Goal: Task Accomplishment & Management: Manage account settings

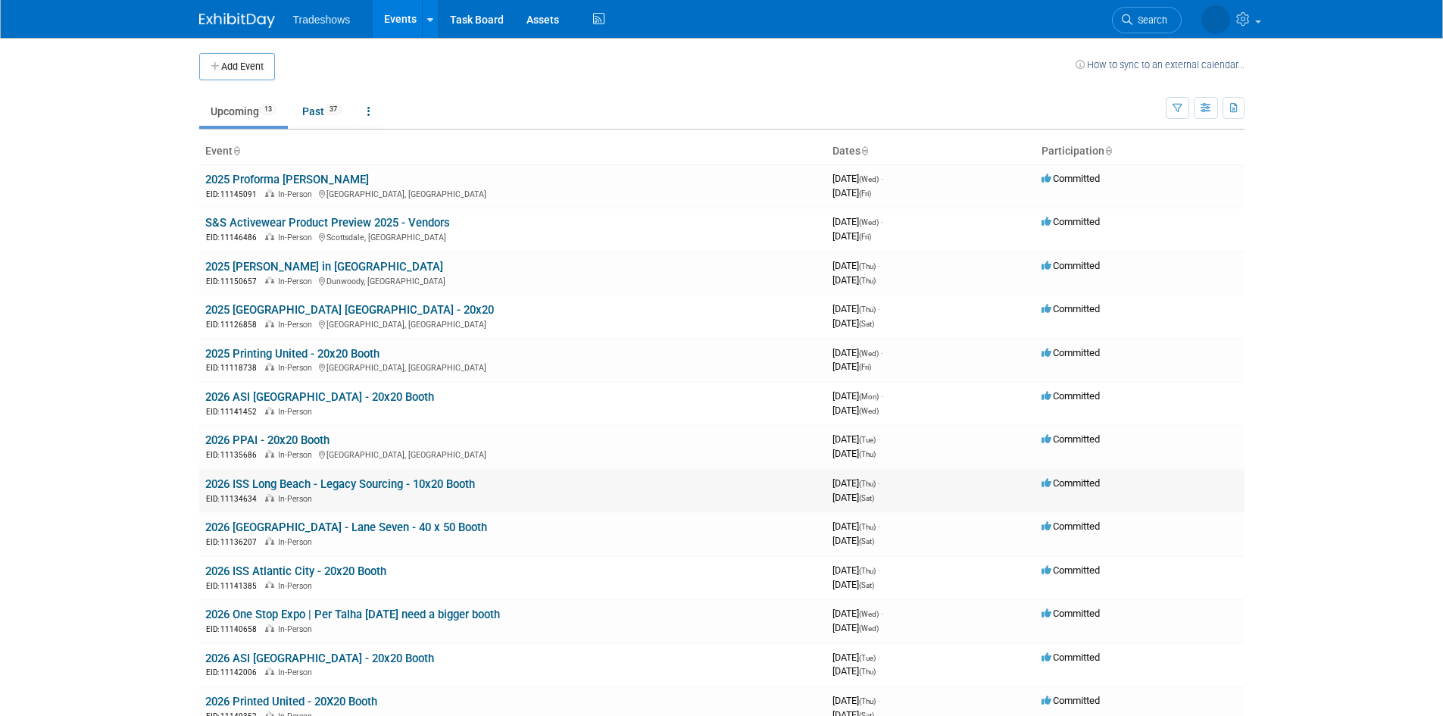
click at [359, 479] on link "2026 ISS Long Beach - Legacy Sourcing - 10x20 Booth" at bounding box center [340, 484] width 270 height 14
click at [388, 490] on link "2026 ISS Long Beach - Legacy Sourcing - 10x20 Booth" at bounding box center [340, 484] width 270 height 14
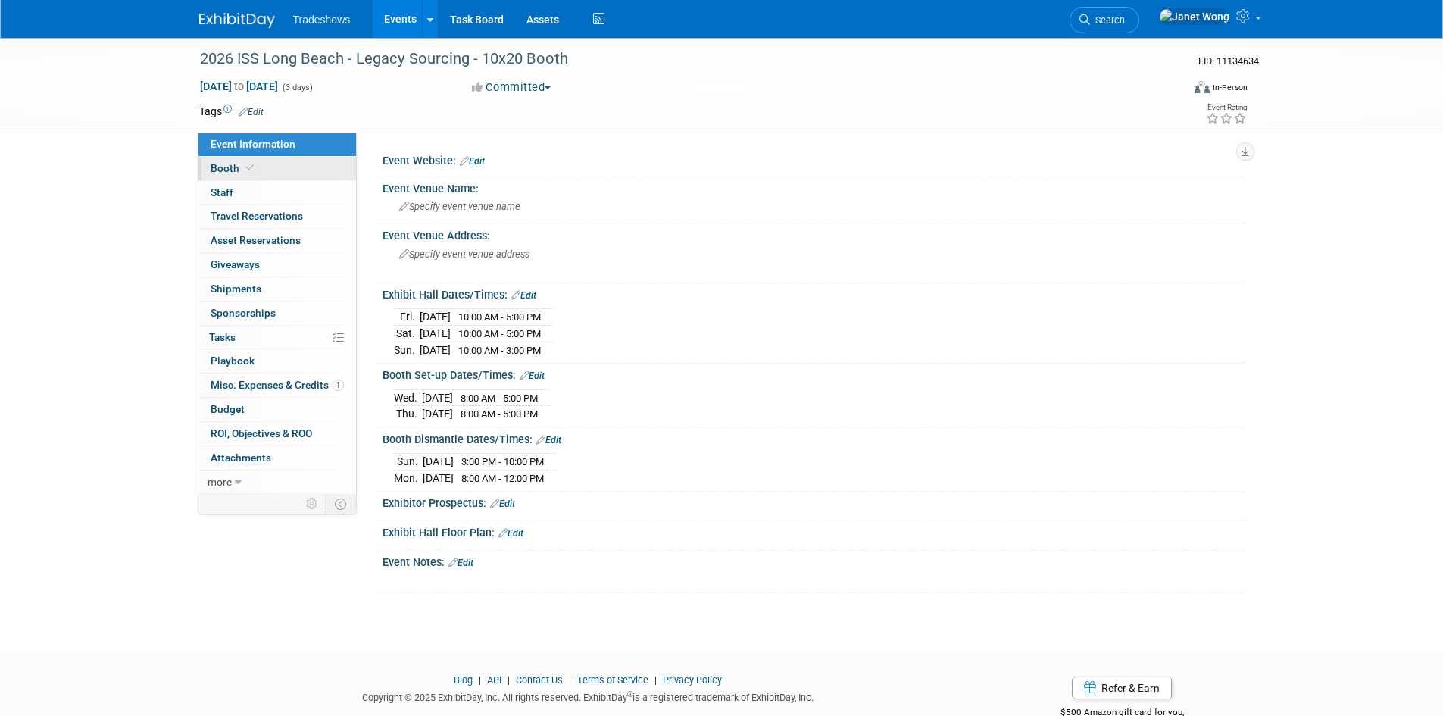
click at [262, 168] on link "Booth" at bounding box center [277, 168] width 158 height 23
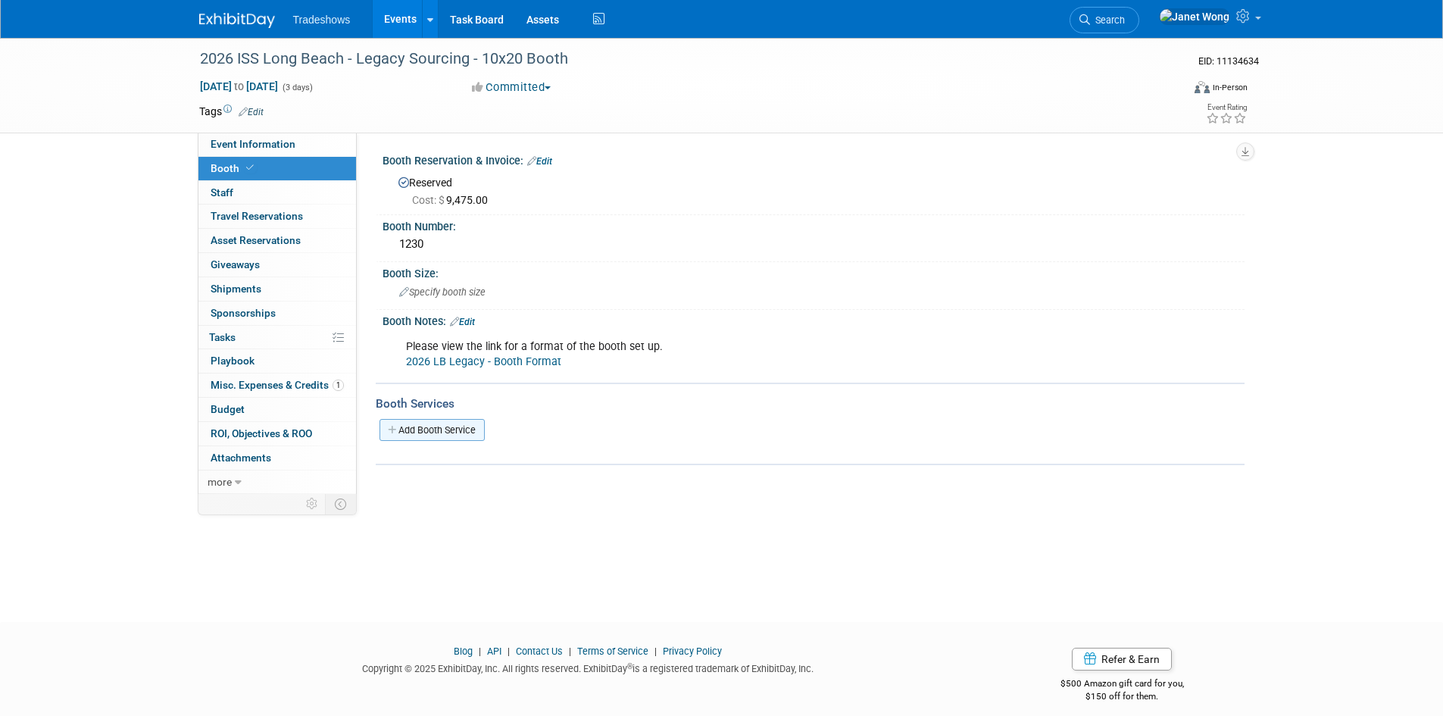
click at [462, 437] on link "Add Booth Service" at bounding box center [431, 430] width 105 height 22
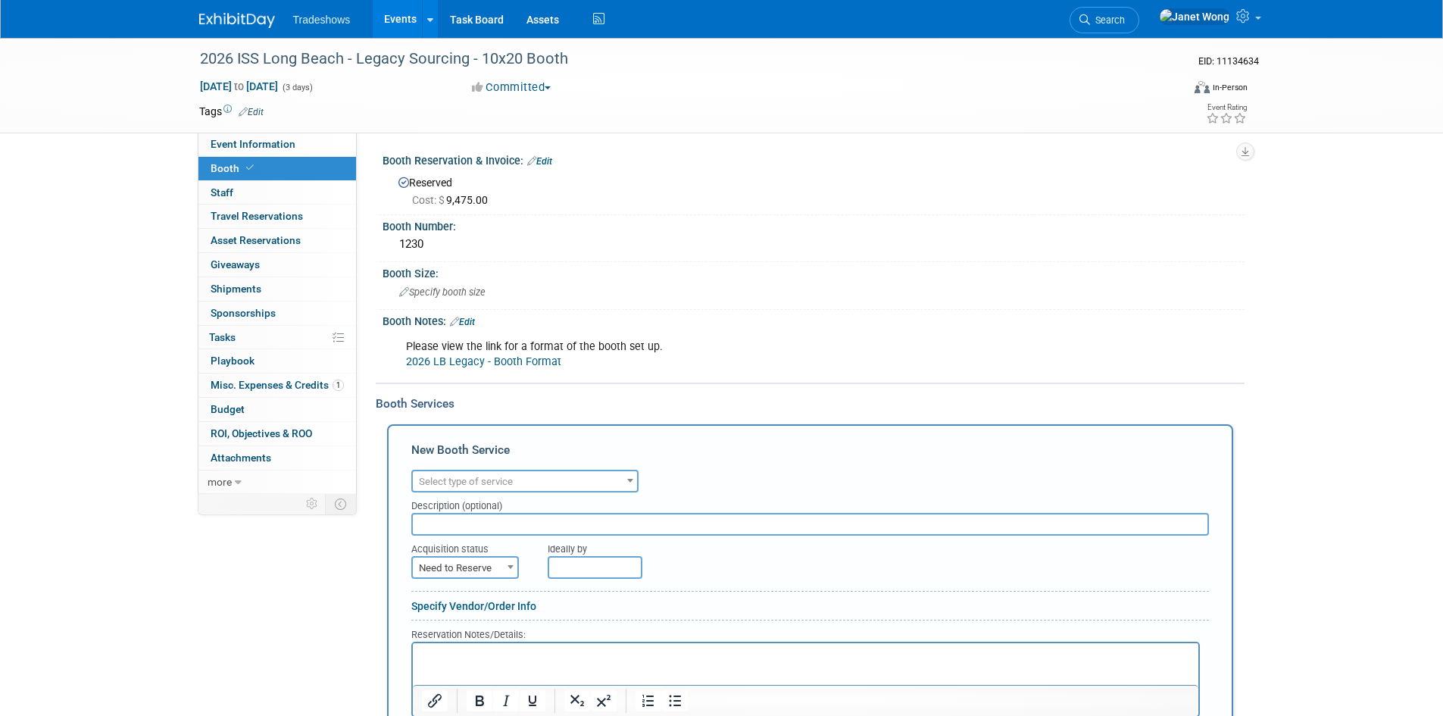
click at [485, 473] on span "Select type of service" at bounding box center [525, 481] width 224 height 21
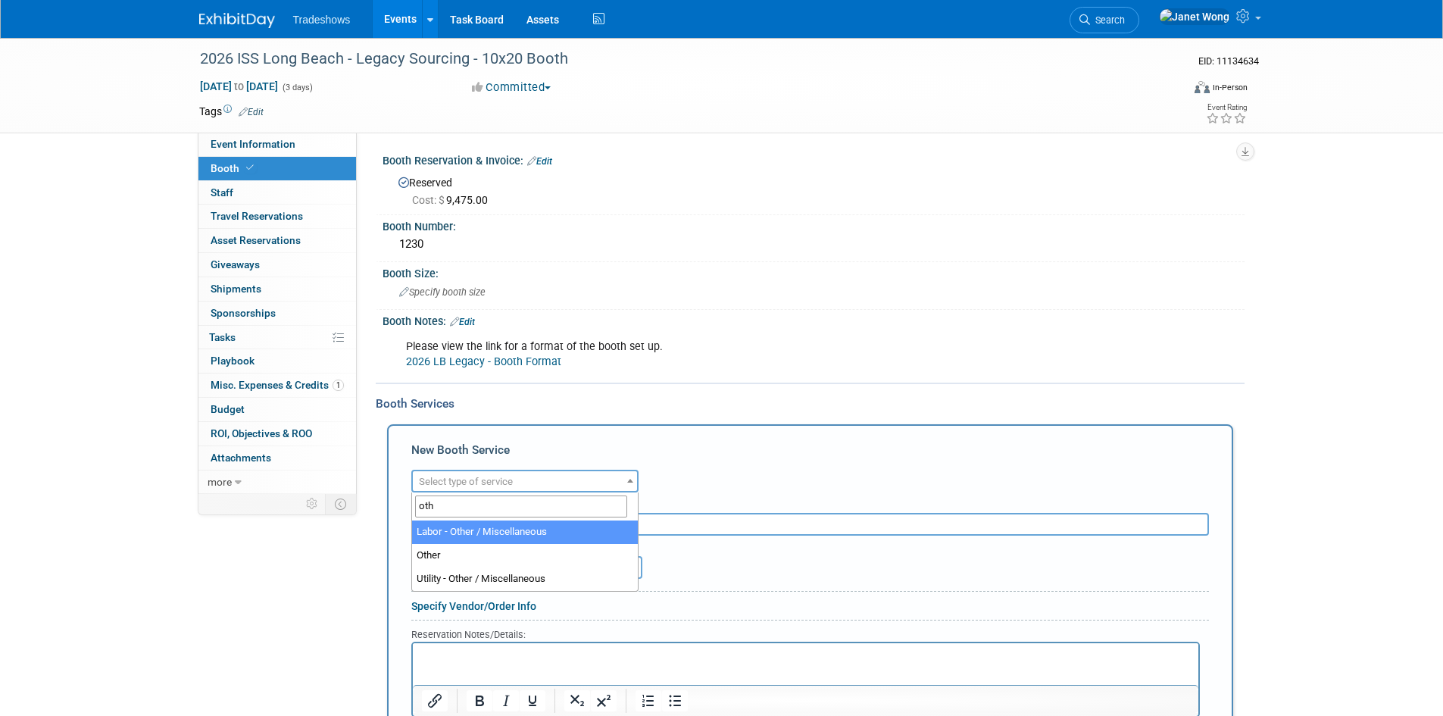
type input "oth"
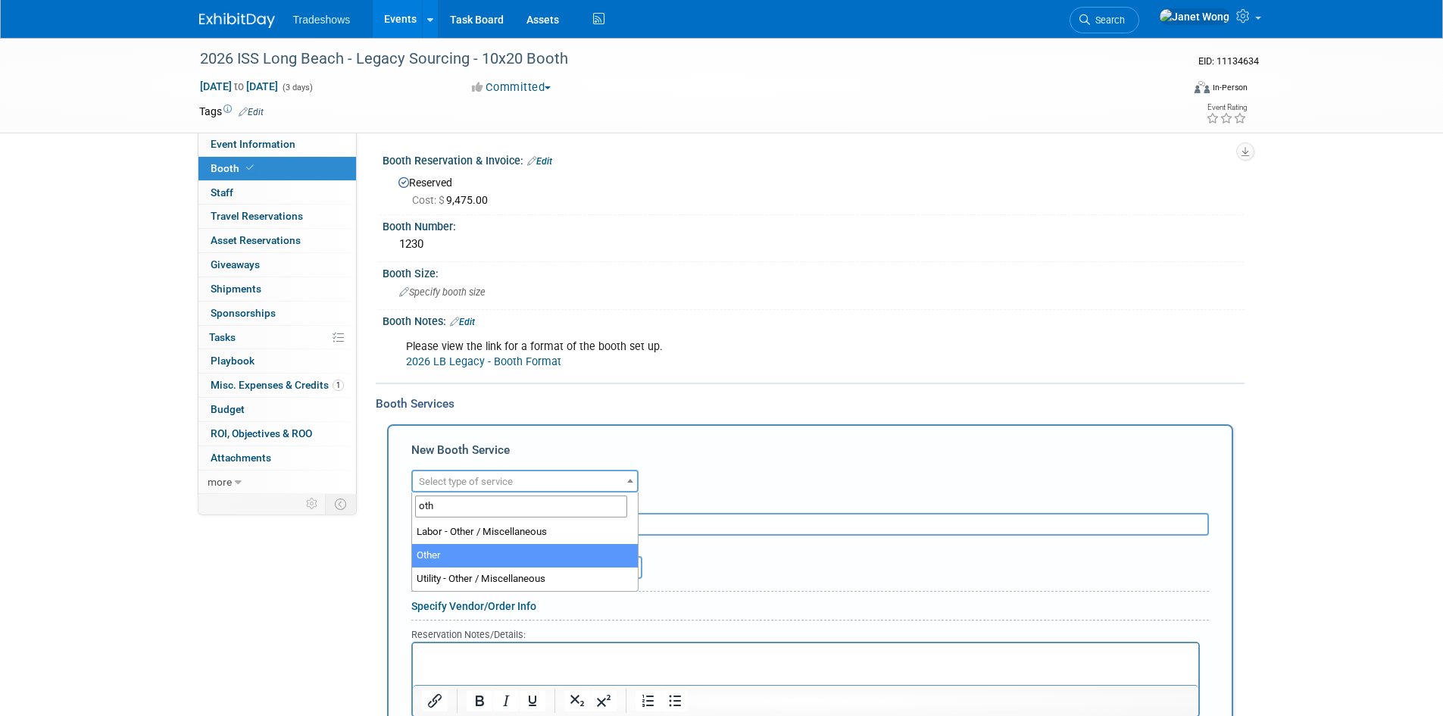
select select "1"
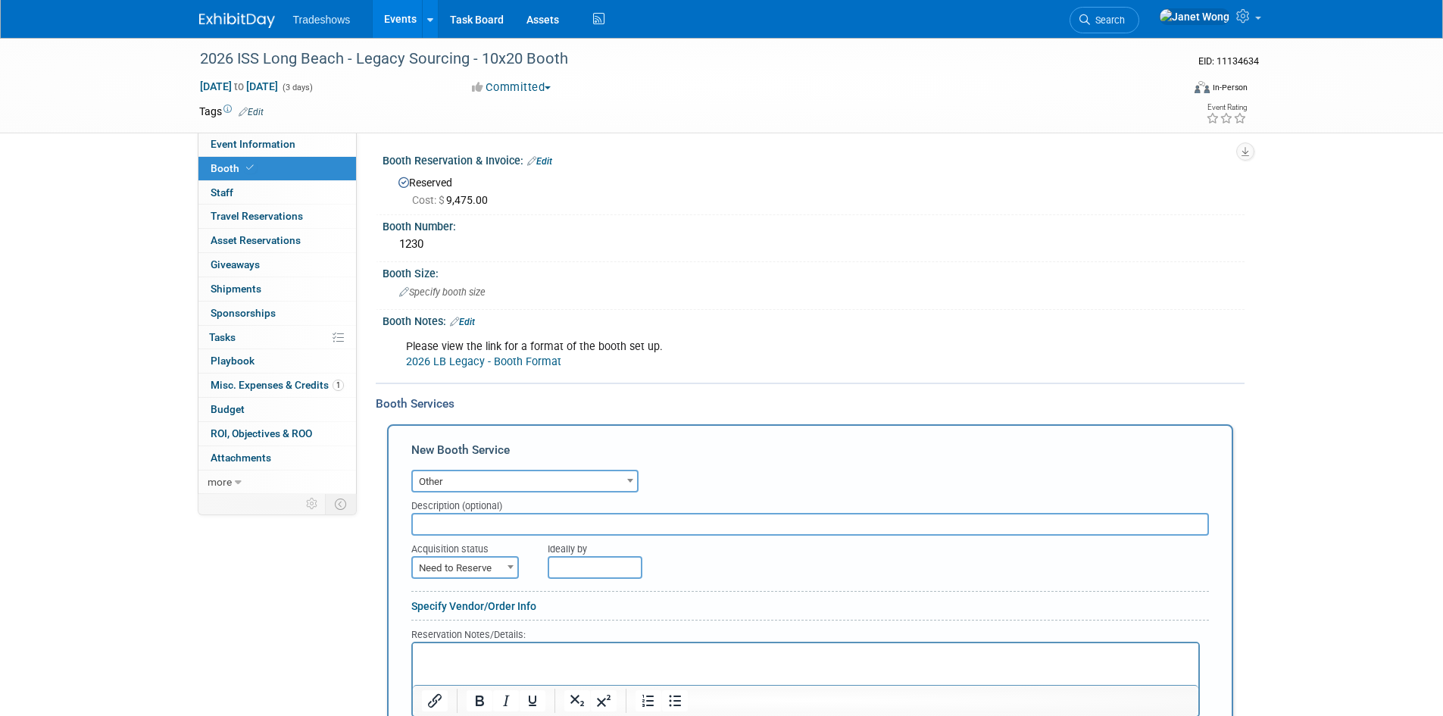
click at [476, 519] on input "text" at bounding box center [809, 524] width 797 height 23
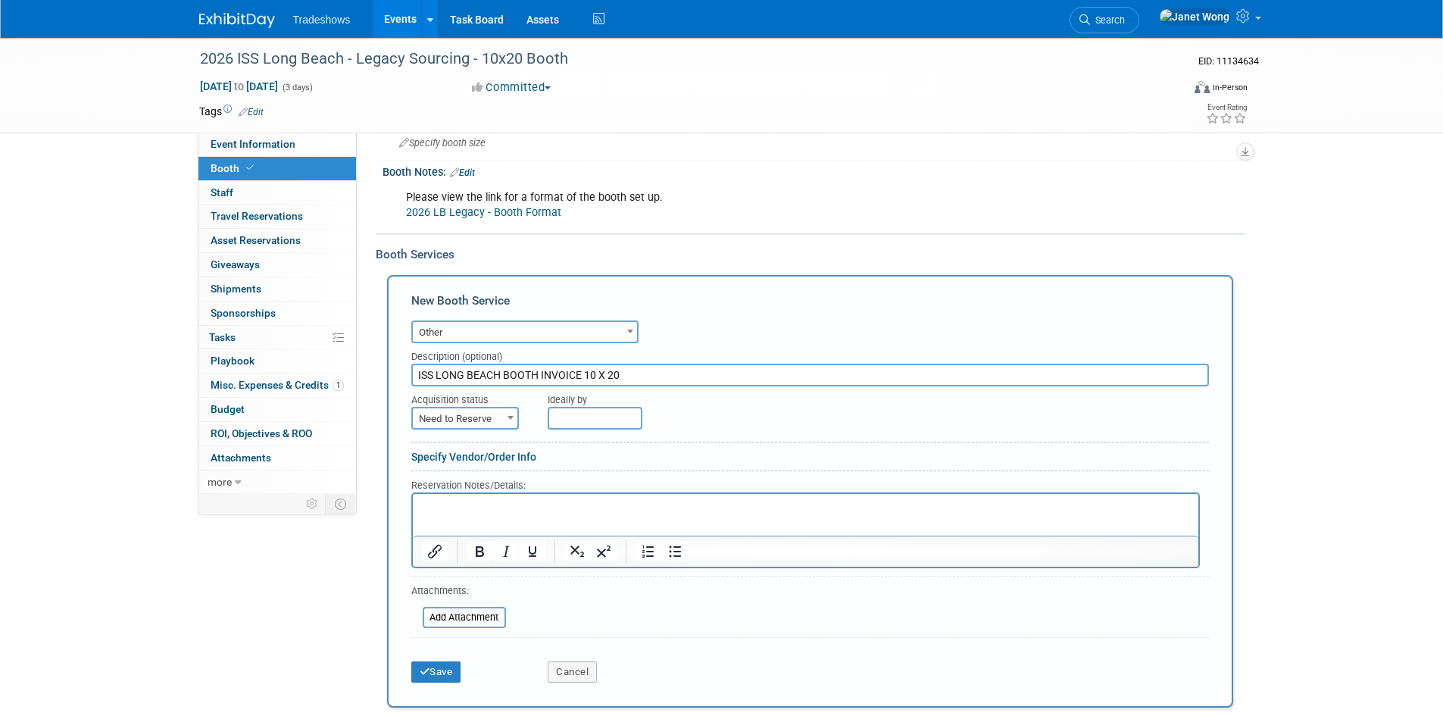
scroll to position [151, 0]
type input "ISS LONG BEACH BOOTH INVOICE 10 X 20"
click at [482, 419] on span "Need to Reserve" at bounding box center [465, 416] width 105 height 21
select select "2"
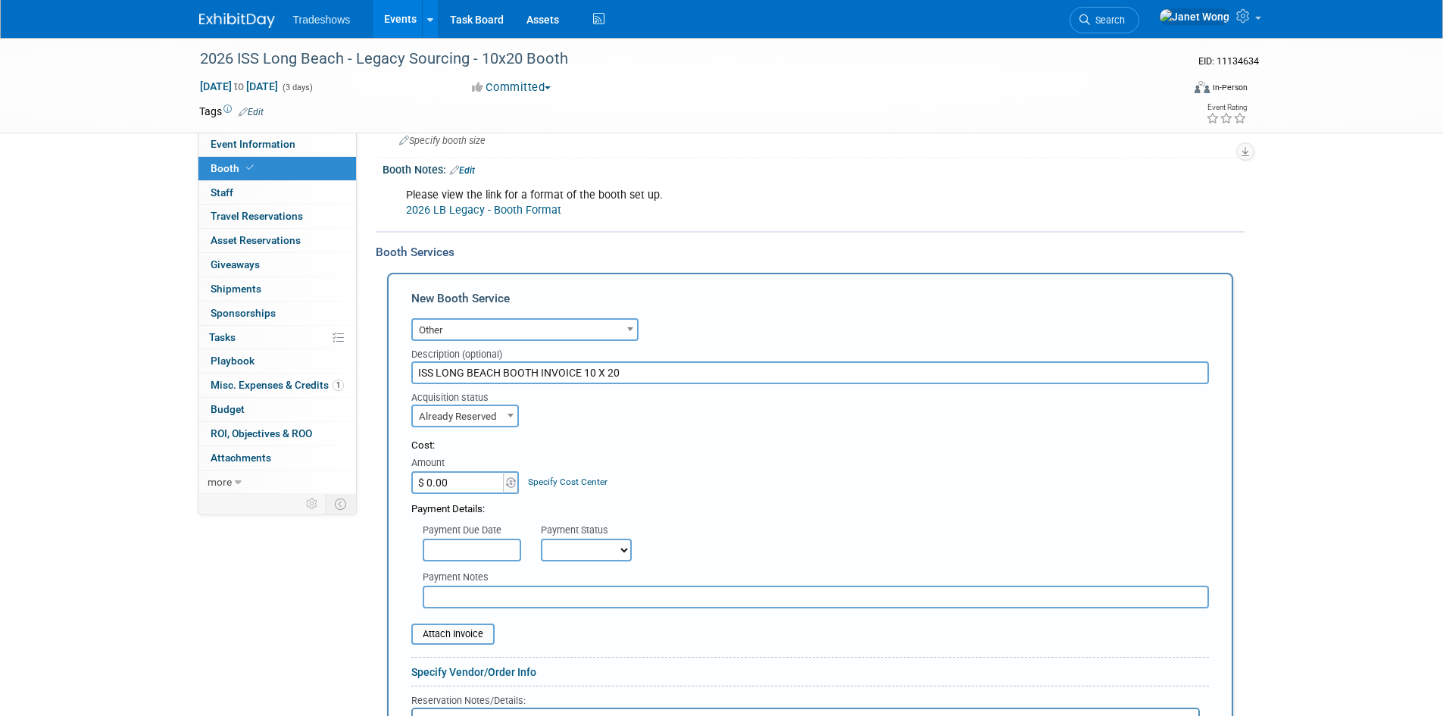
click at [649, 374] on input "ISS LONG BEACH BOOTH INVOICE 10 X 20" at bounding box center [809, 372] width 797 height 23
click at [449, 485] on input "$ 0.00" at bounding box center [458, 482] width 95 height 23
paste input "140,125"
type input "$ 140,125.00"
click at [632, 371] on input "ISS LONG BEACH BOOTH INVOICE 10 X 20" at bounding box center [809, 372] width 797 height 23
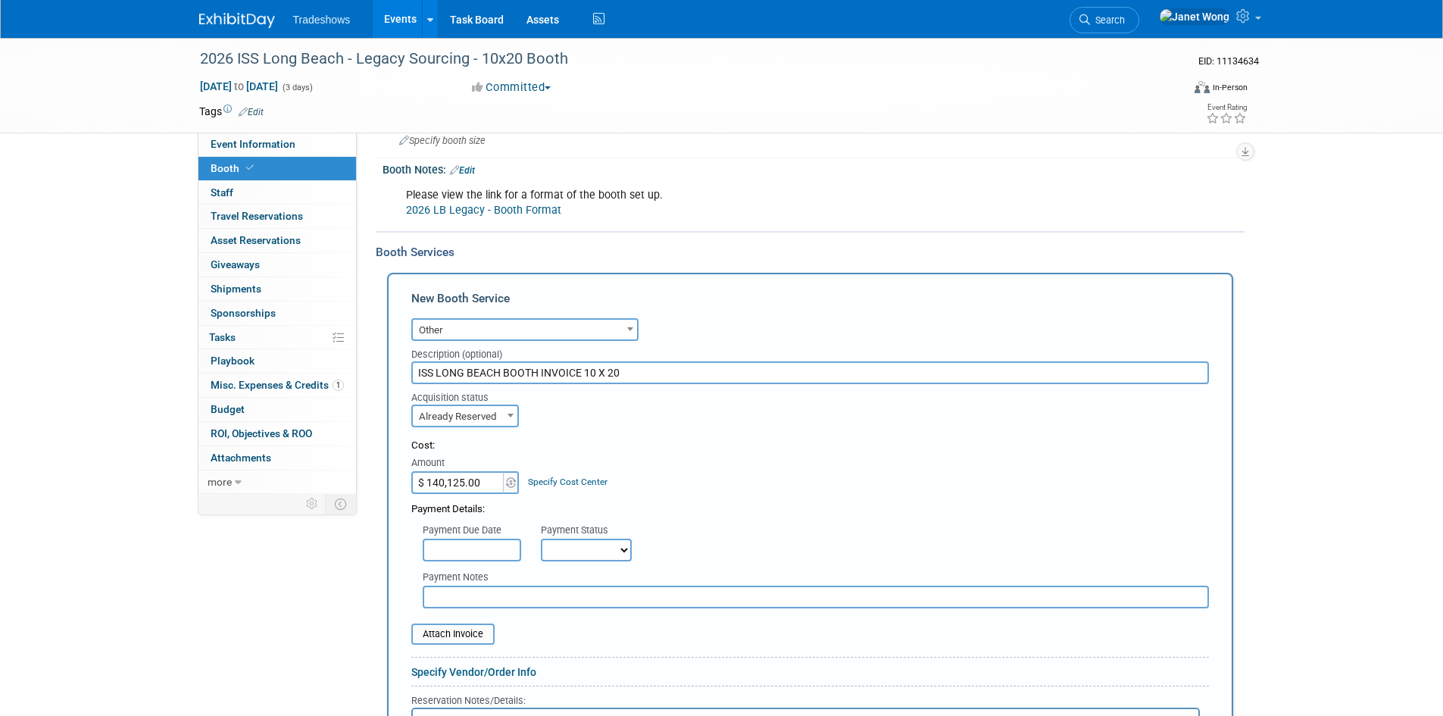
drag, startPoint x: 615, startPoint y: 372, endPoint x: 582, endPoint y: 382, distance: 34.2
click at [582, 382] on input "ISS LONG BEACH BOOTH INVOICE 10 X 20" at bounding box center [809, 372] width 797 height 23
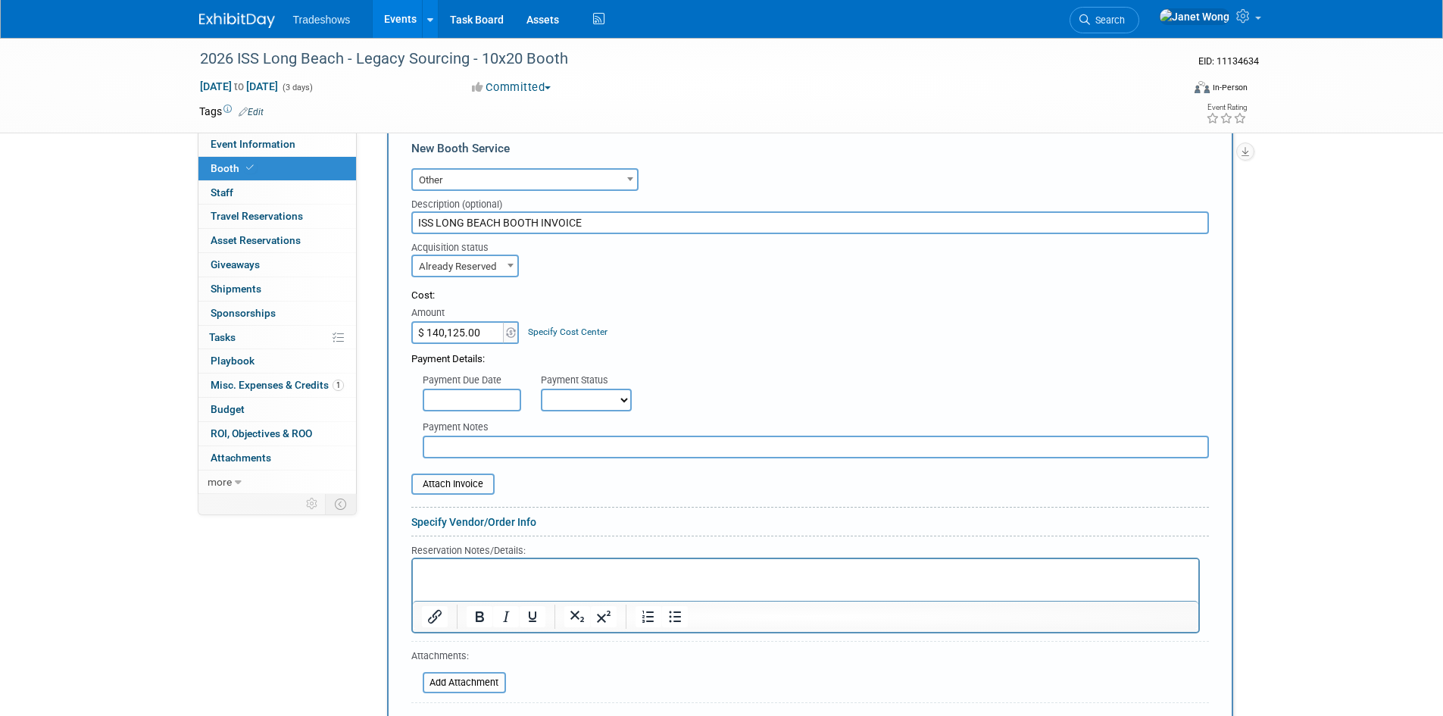
scroll to position [303, 0]
type input "ISS LONG BEACH BOOTH INVOICE"
click at [476, 682] on input "file" at bounding box center [414, 681] width 180 height 18
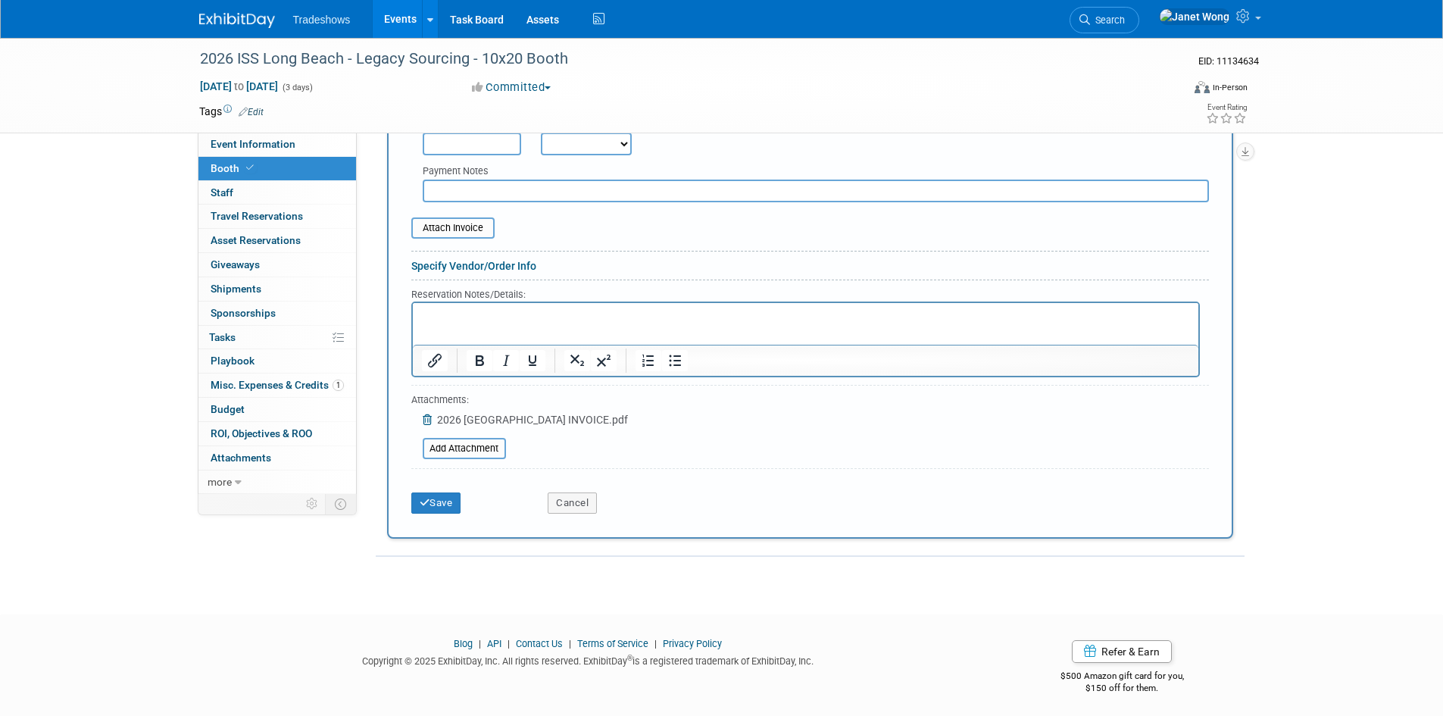
scroll to position [563, 0]
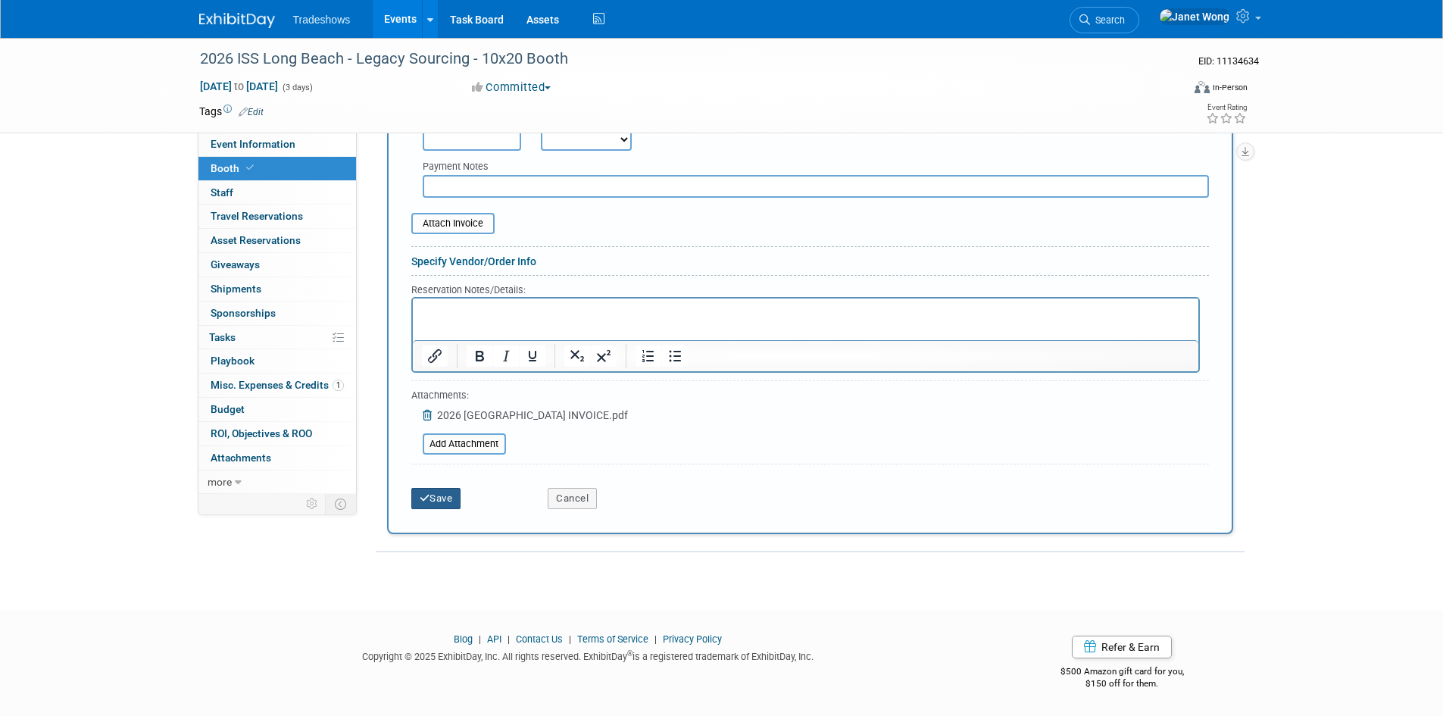
click at [423, 498] on icon "submit" at bounding box center [425, 498] width 11 height 10
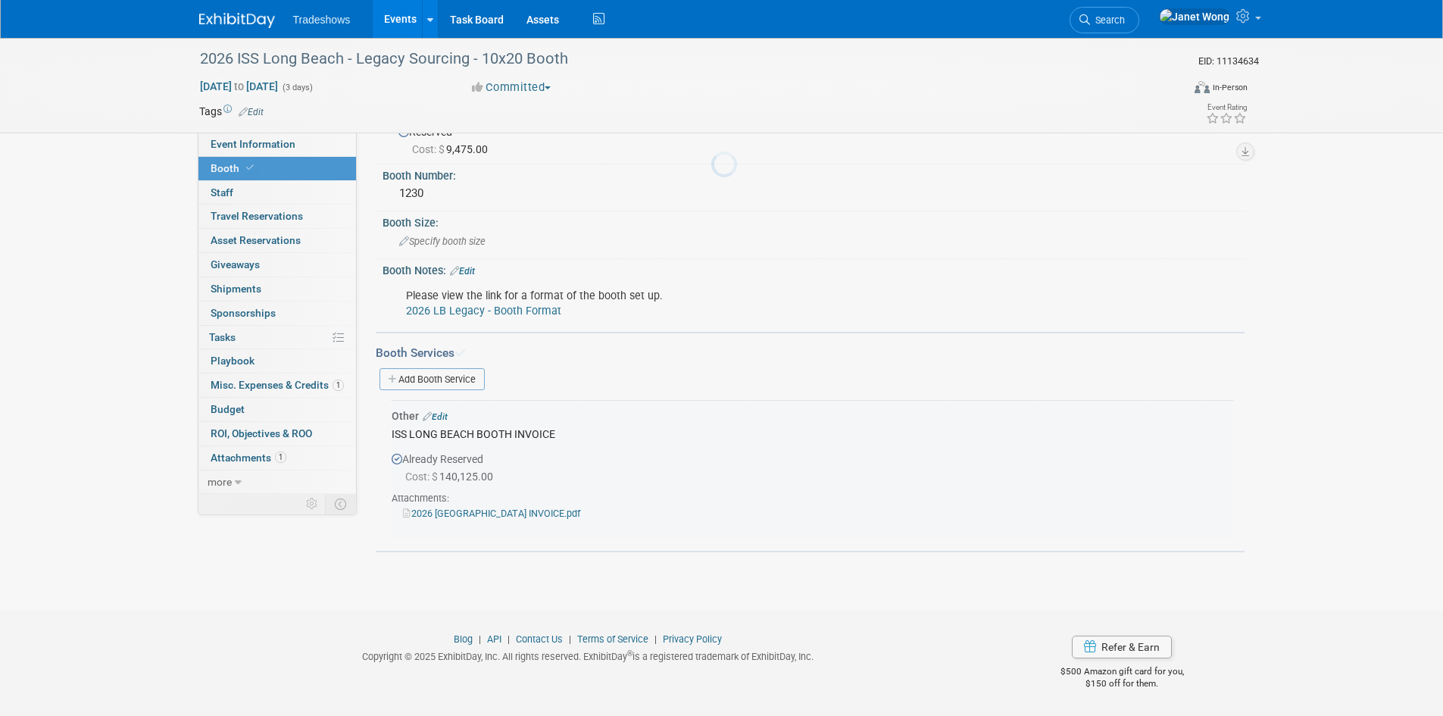
scroll to position [51, 0]
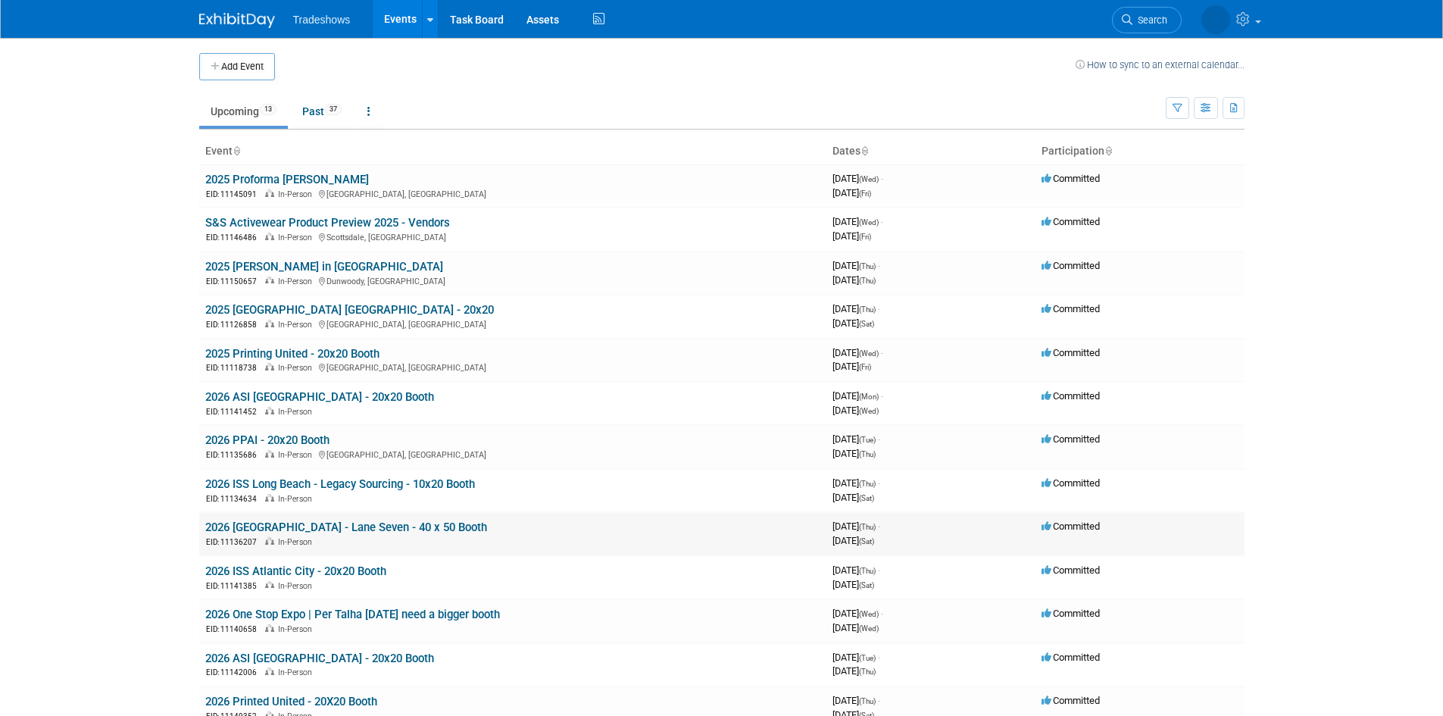
click at [287, 526] on link "2026 ISS Long Beach - Lane Seven - 40 x 50 Booth" at bounding box center [346, 527] width 282 height 14
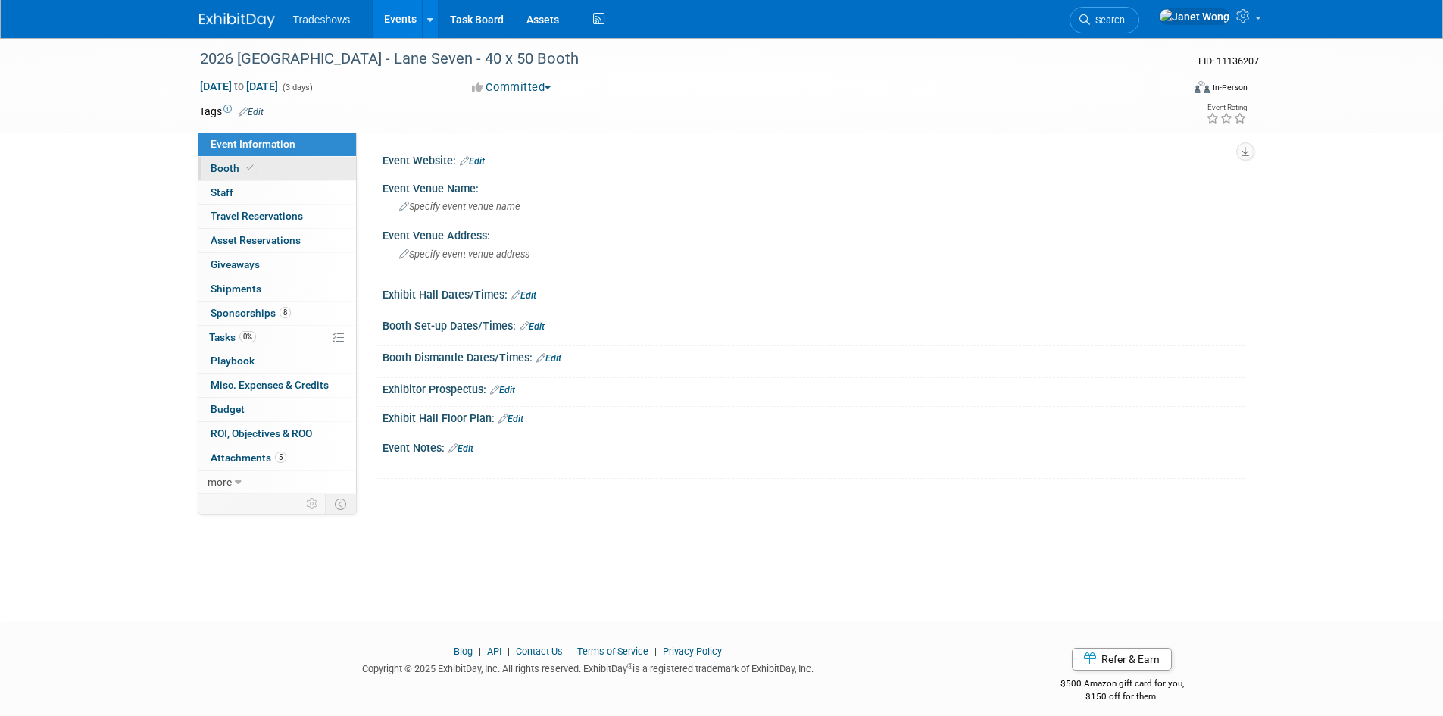
click at [244, 157] on link "Booth" at bounding box center [277, 168] width 158 height 23
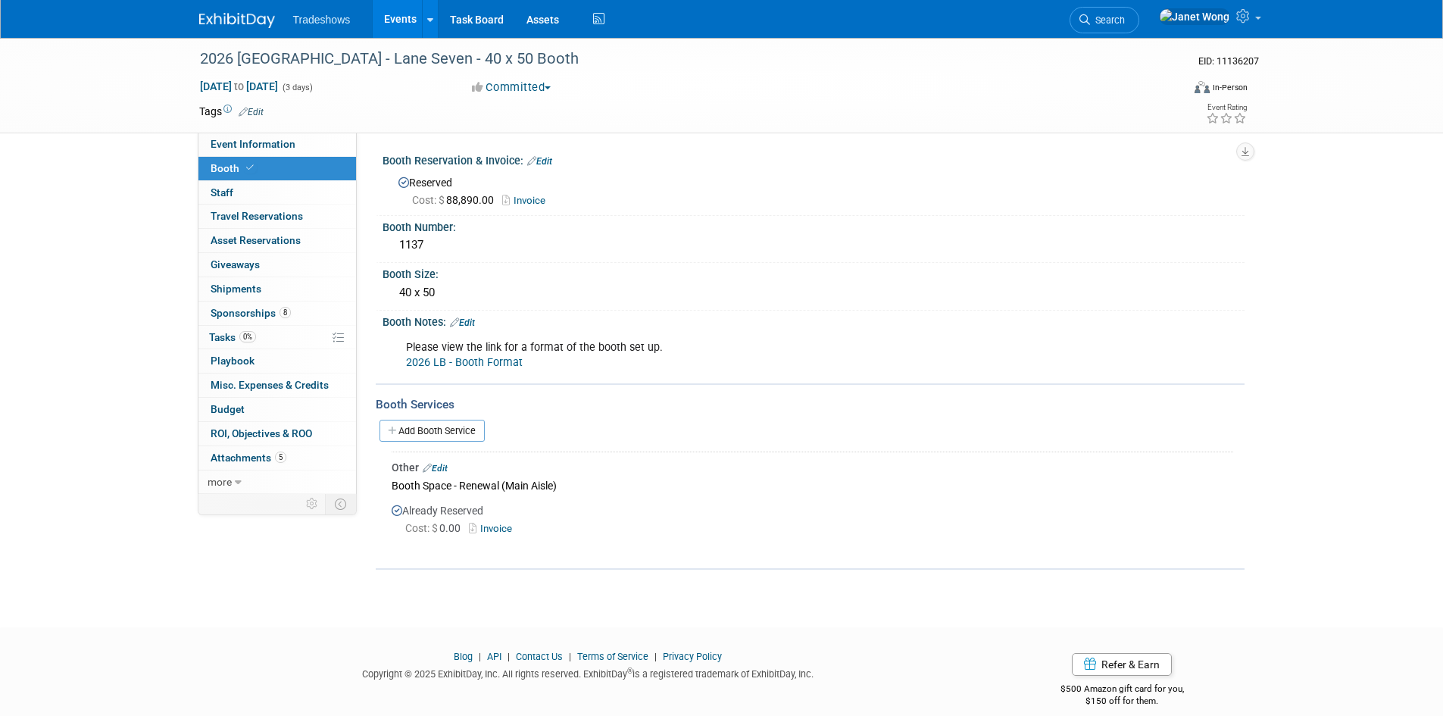
click at [443, 463] on link "Edit" at bounding box center [435, 468] width 25 height 11
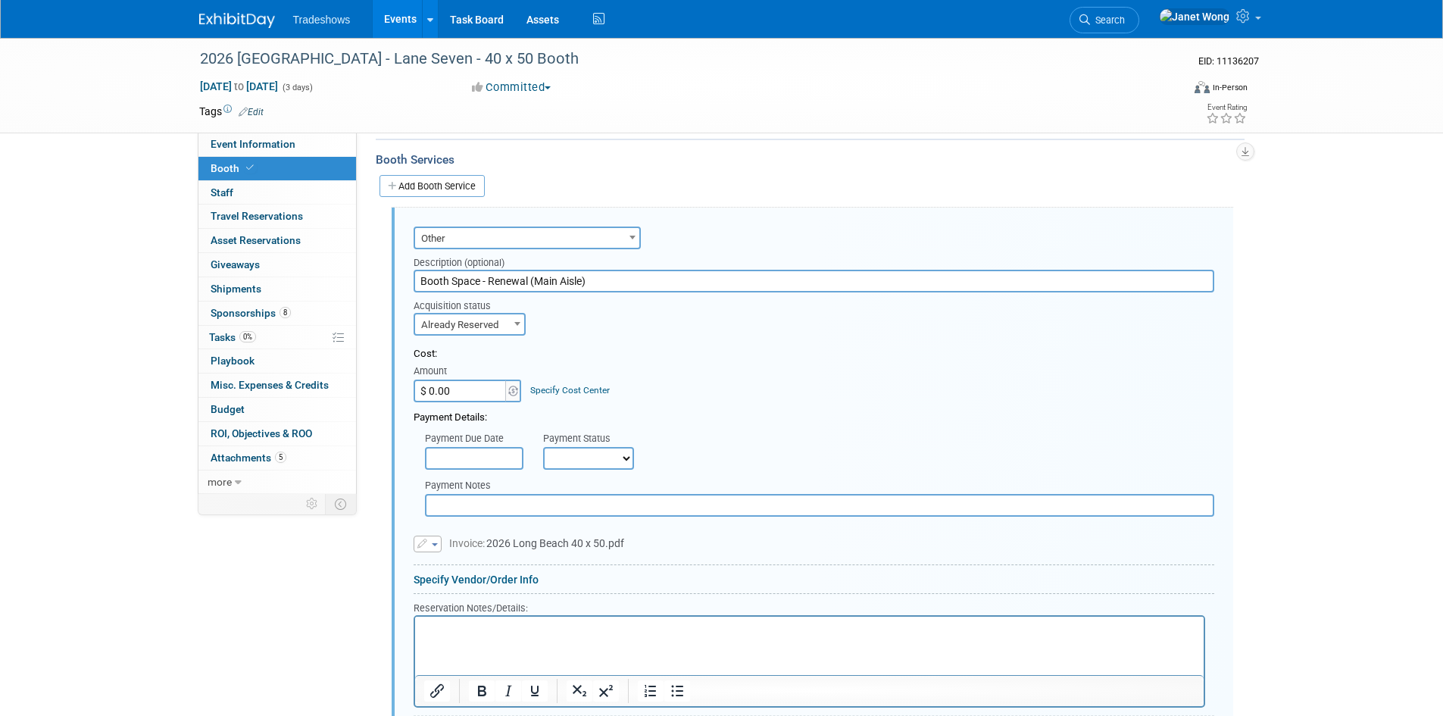
scroll to position [279, 0]
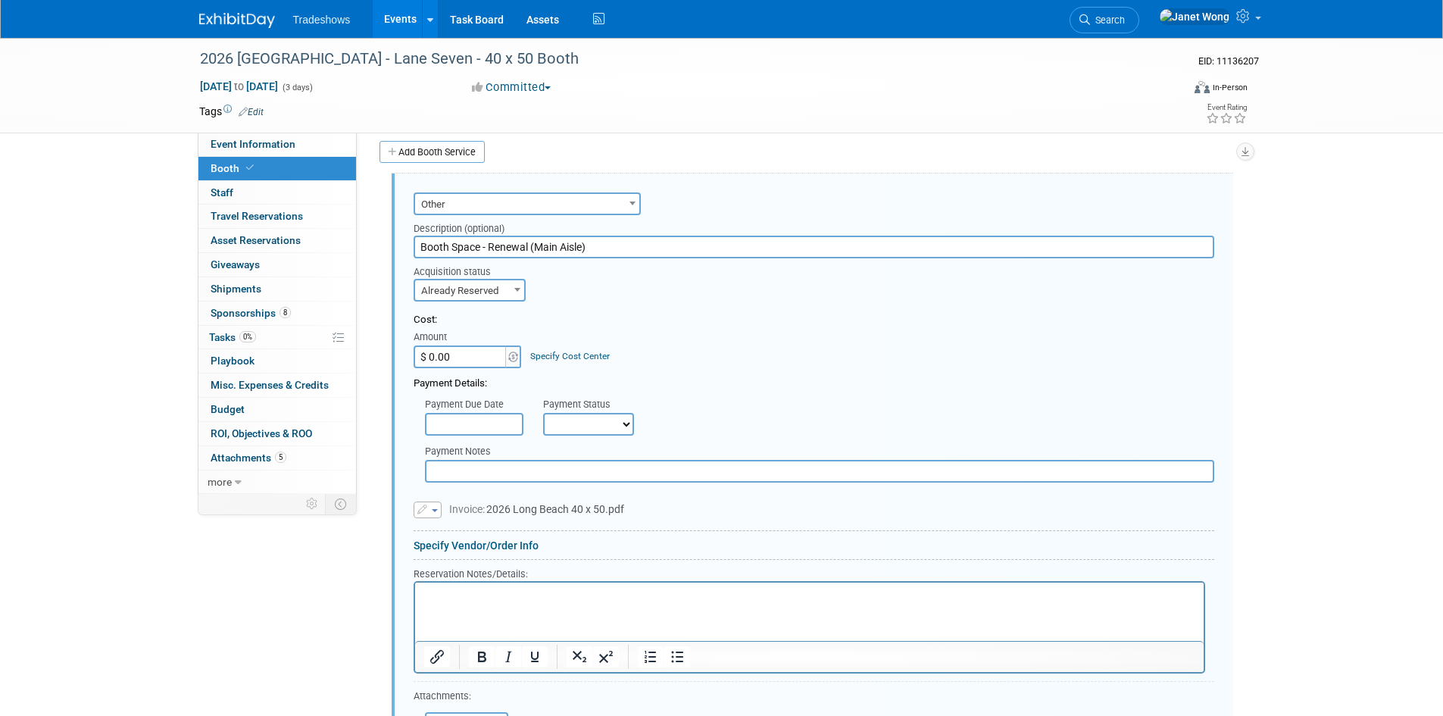
click at [458, 357] on input "$ 0.00" at bounding box center [461, 356] width 95 height 23
paste input "140,125"
type input "$ 140,125.00"
click at [798, 364] on div "Cost: Amount $ 140,125.00 Specify Cost Center Cost Center -- Not Specified --" at bounding box center [814, 340] width 801 height 55
drag, startPoint x: 569, startPoint y: 251, endPoint x: 273, endPoint y: 254, distance: 296.1
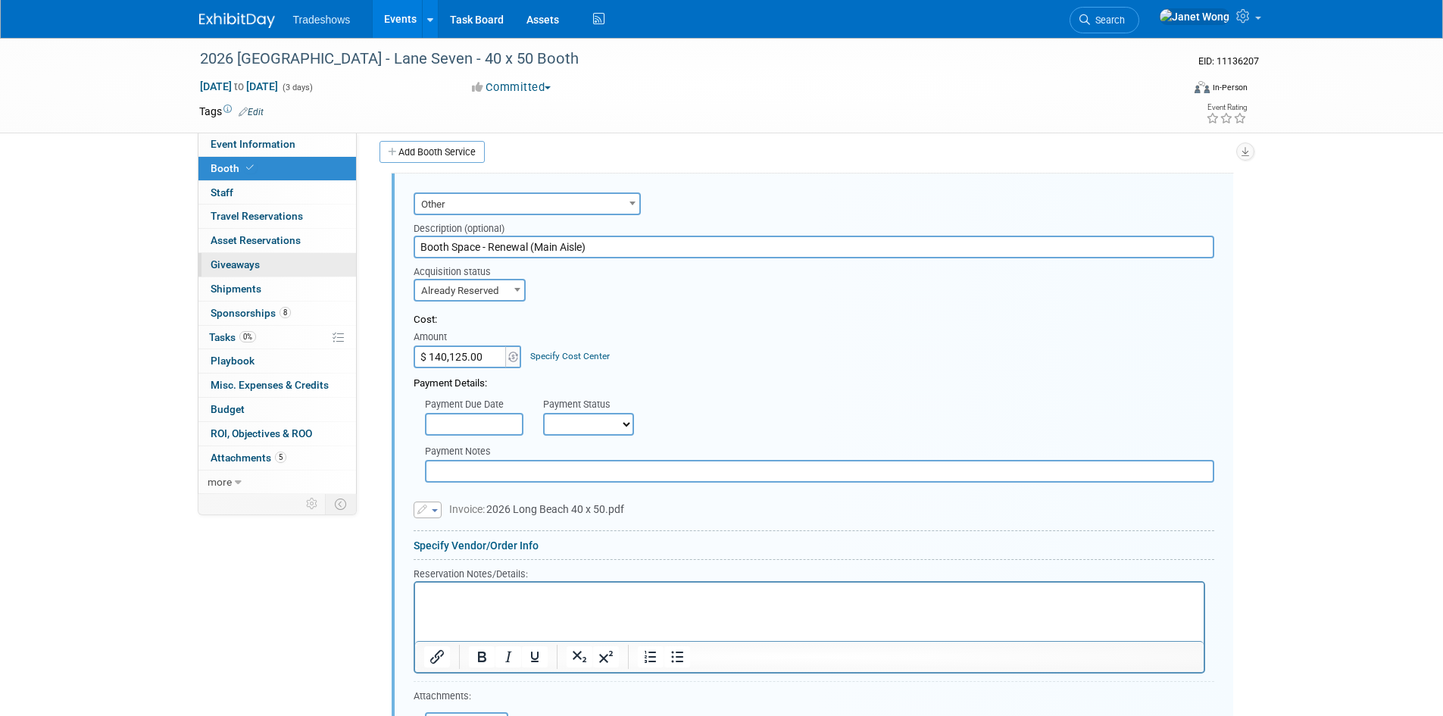
click at [273, 254] on div "Event Information Event Info Booth Booth 0 Staff 0 Staff 0 Travel Reservations …" at bounding box center [722, 292] width 1068 height 1066
click at [691, 529] on form "Audio / Video Carpet / Flooring Catering / Food / Beverage Floral / Decorative …" at bounding box center [814, 492] width 801 height 607
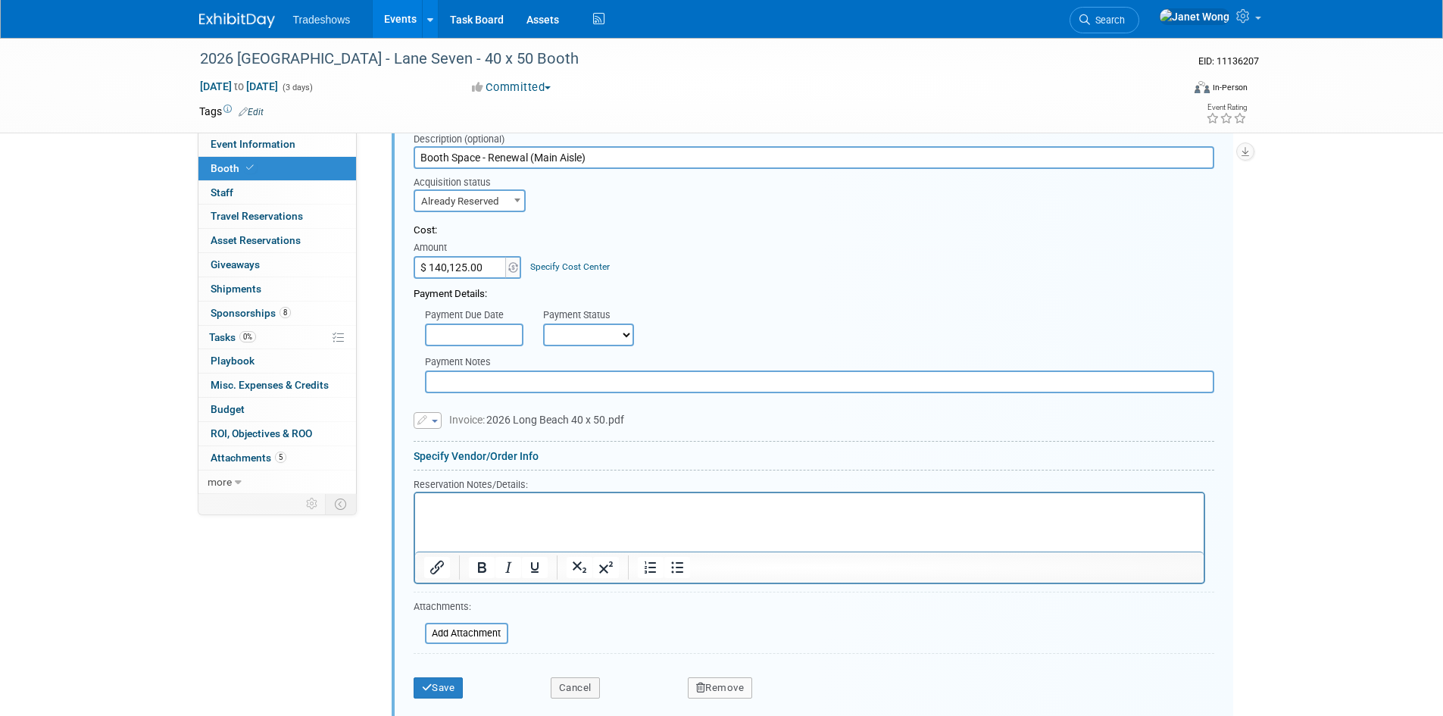
scroll to position [506, 0]
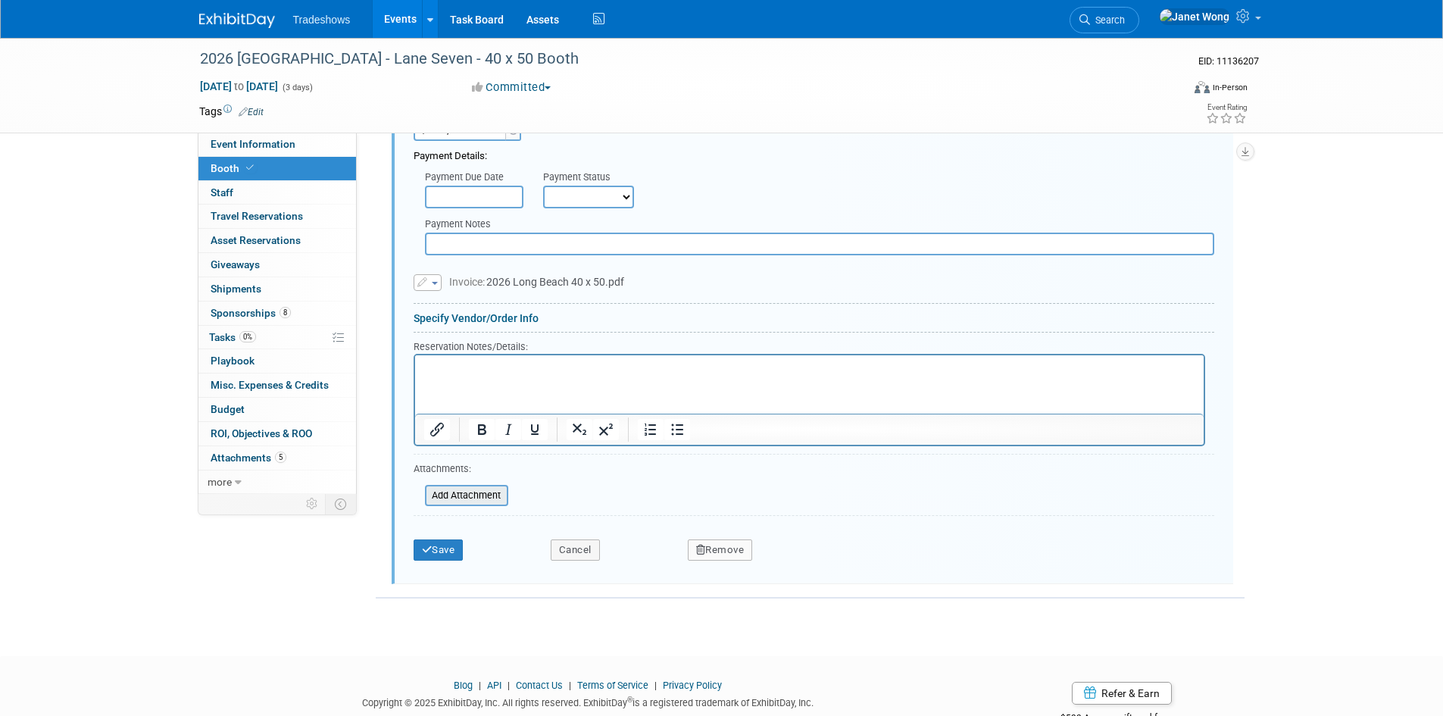
click at [469, 495] on input "file" at bounding box center [416, 495] width 180 height 18
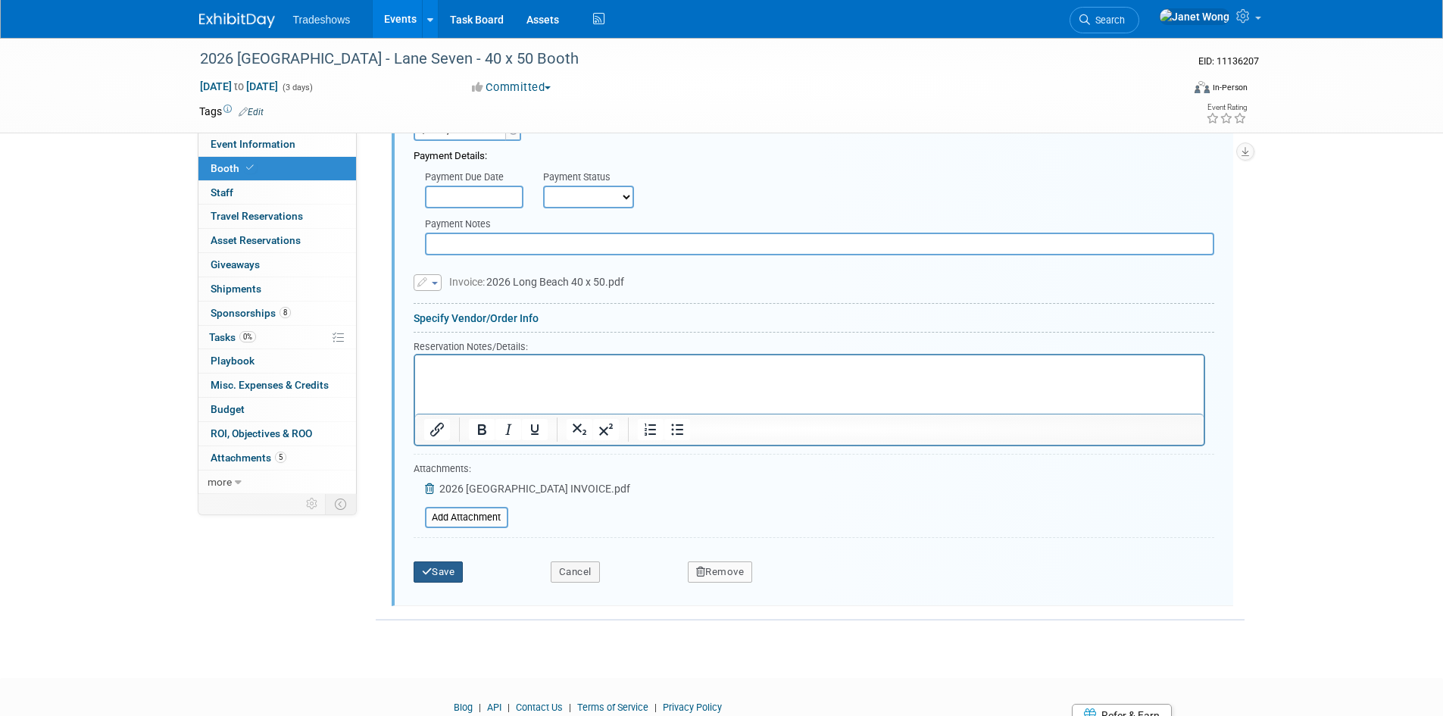
click at [440, 571] on button "Save" at bounding box center [439, 571] width 50 height 21
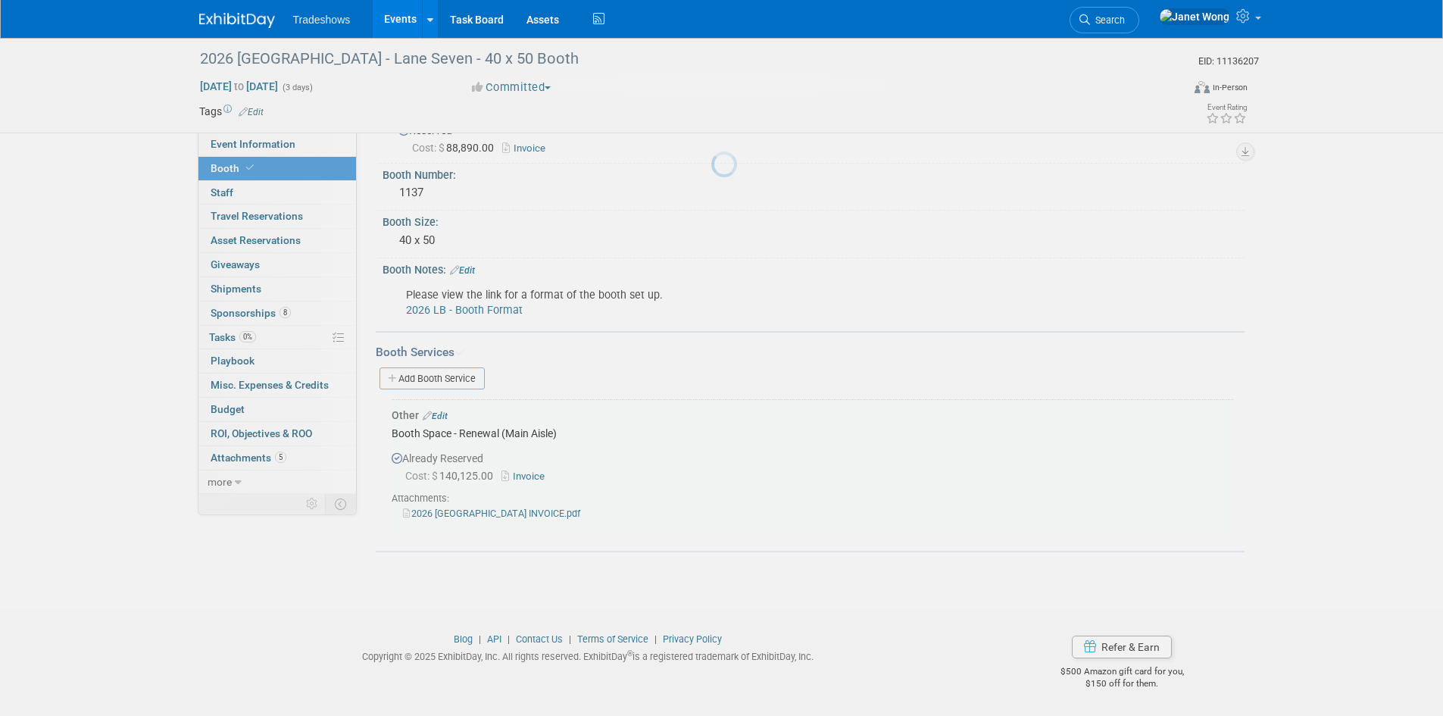
scroll to position [51, 0]
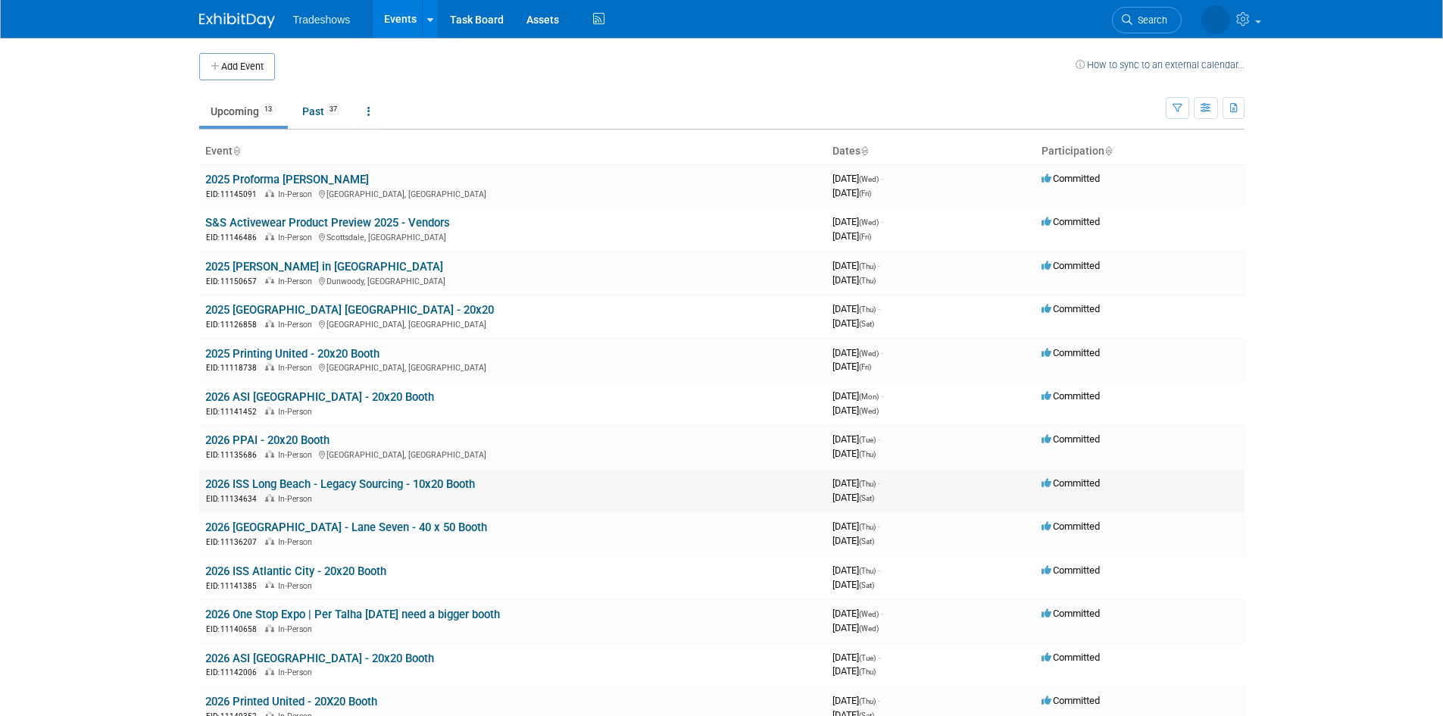
click at [412, 488] on link "2026 ISS Long Beach - Legacy Sourcing - 10x20 Booth" at bounding box center [340, 484] width 270 height 14
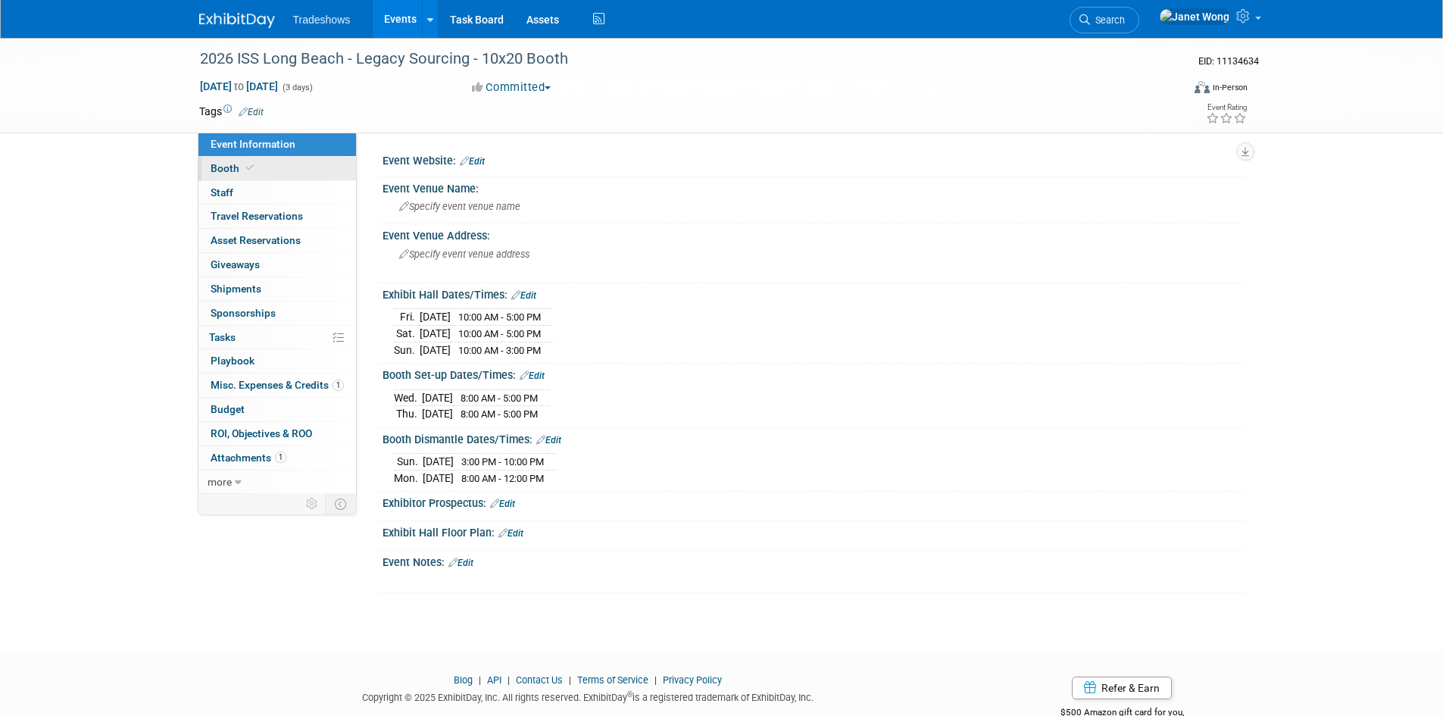
click at [265, 173] on link "Booth" at bounding box center [277, 168] width 158 height 23
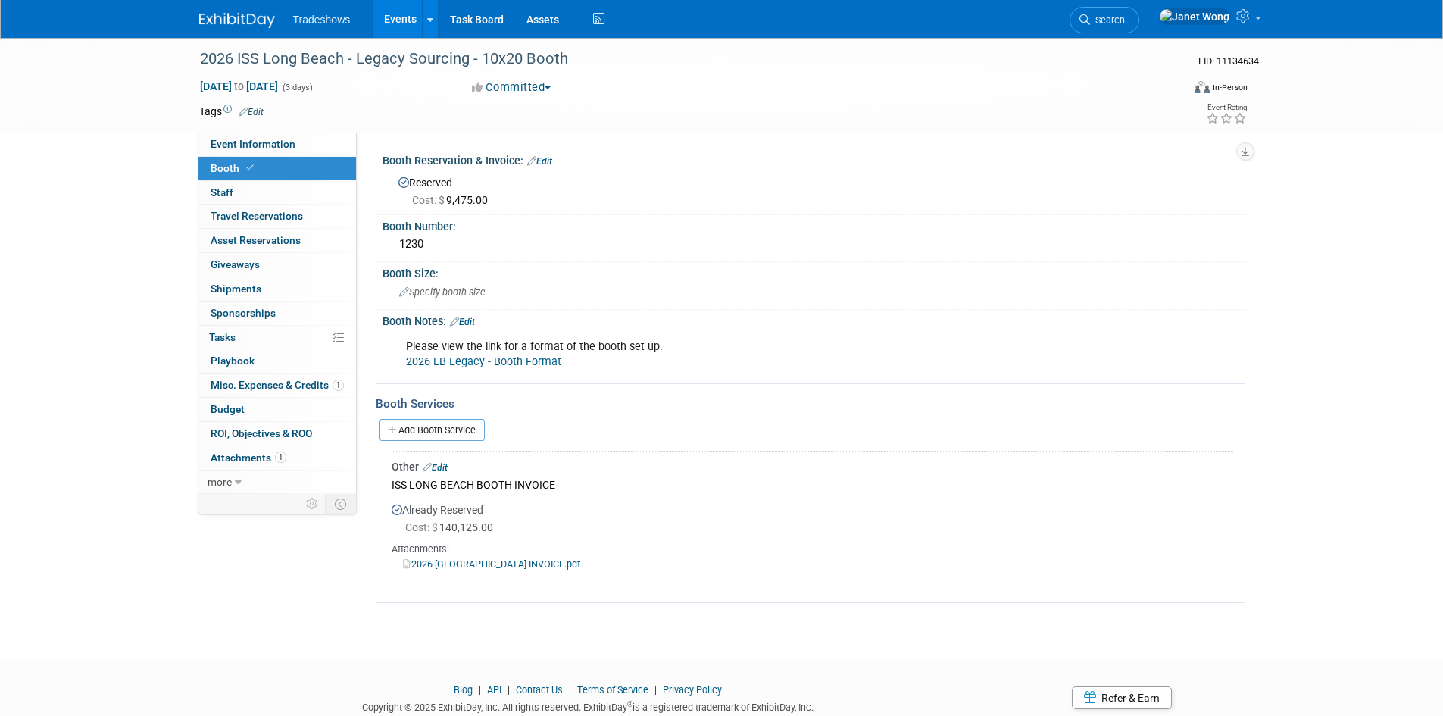
click at [443, 468] on link "Edit" at bounding box center [435, 467] width 25 height 11
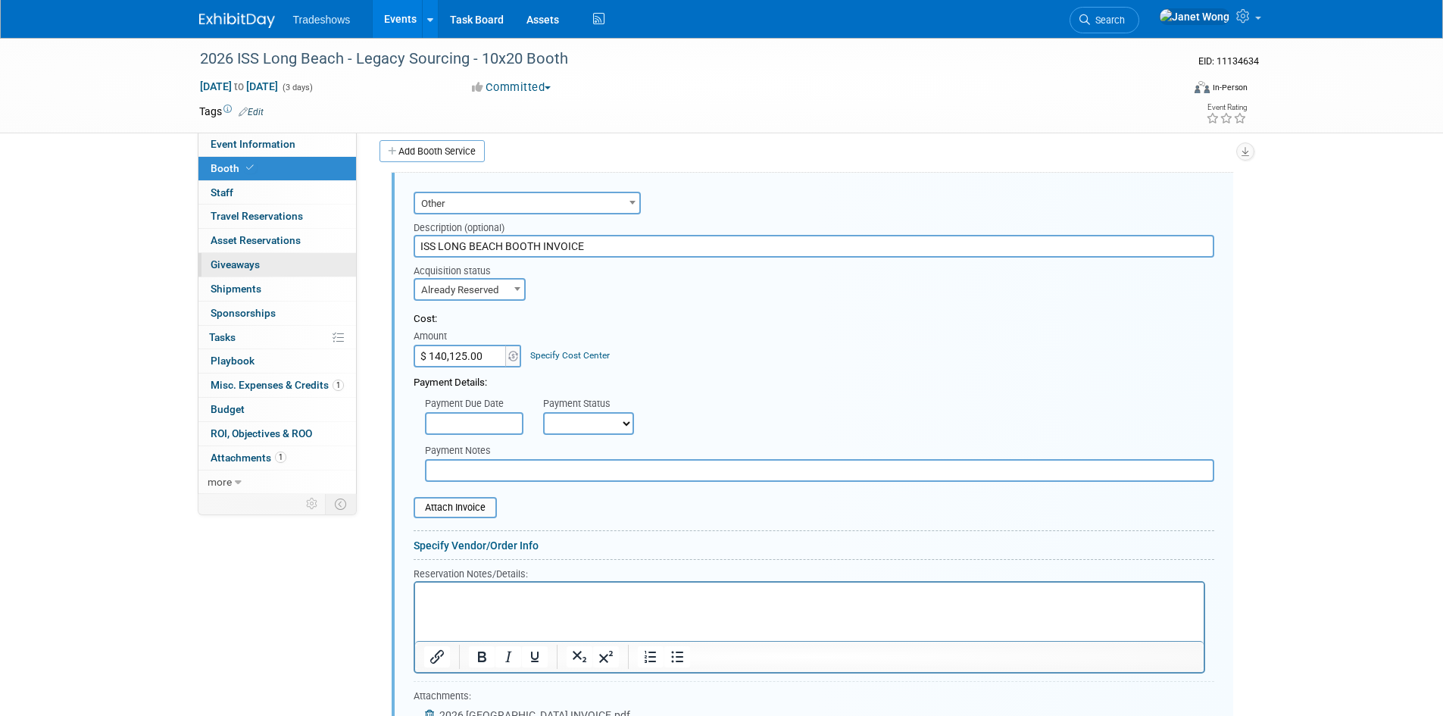
drag, startPoint x: 582, startPoint y: 254, endPoint x: 306, endPoint y: 254, distance: 275.7
click at [306, 254] on div "Event Information Event Info Booth Booth 0 Staff 0 Staff 0 Travel Reservations …" at bounding box center [722, 302] width 1068 height 1086
paste input "Booth Space - Renewal (Main Aisle)"
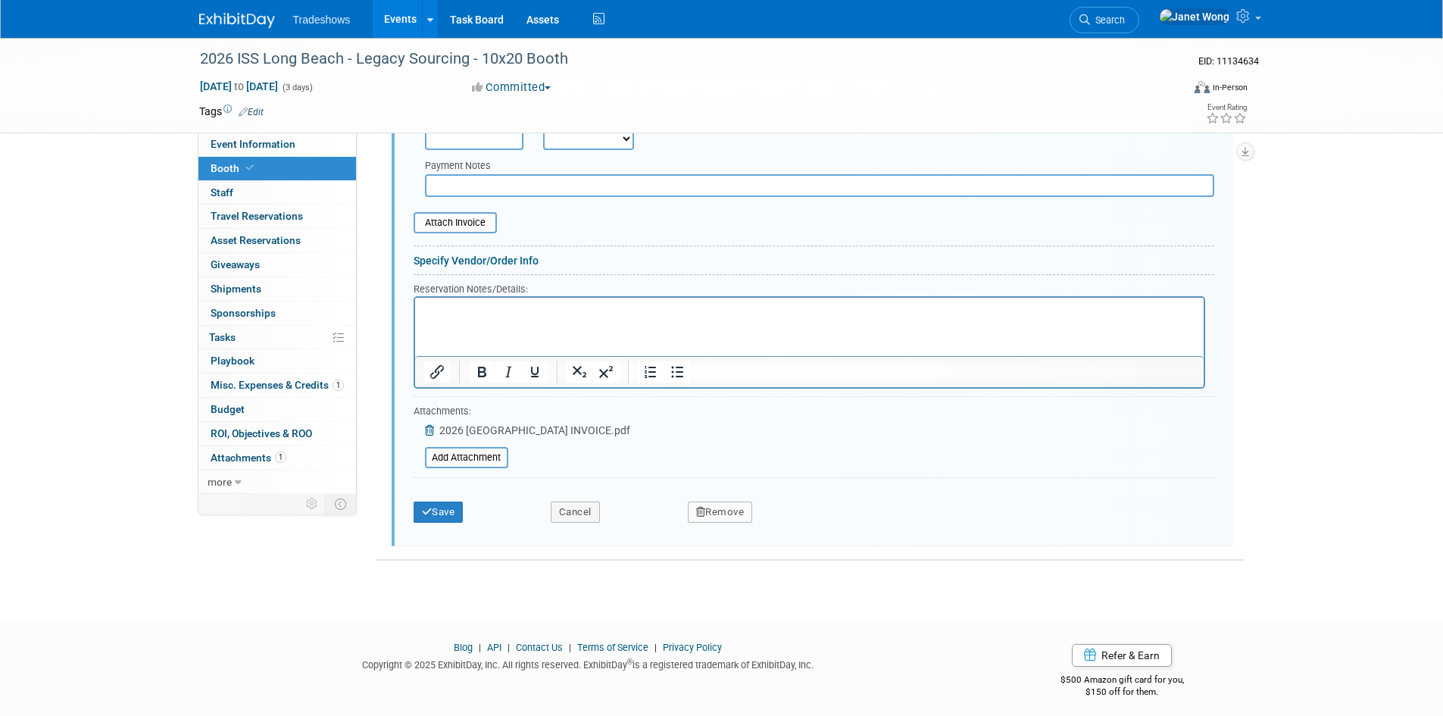
scroll to position [573, 0]
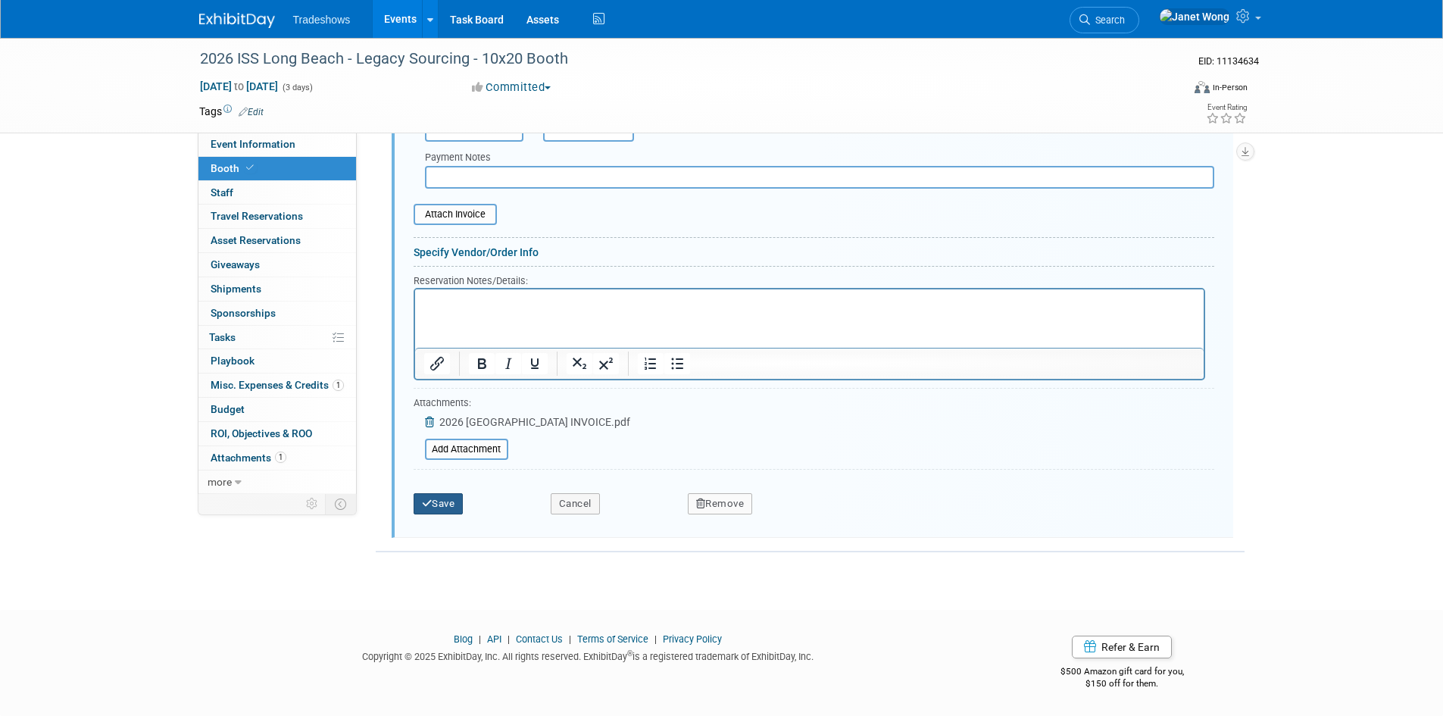
type input "Booth Space - Renewal (Main Aisle)"
click at [444, 511] on button "Save" at bounding box center [439, 503] width 50 height 21
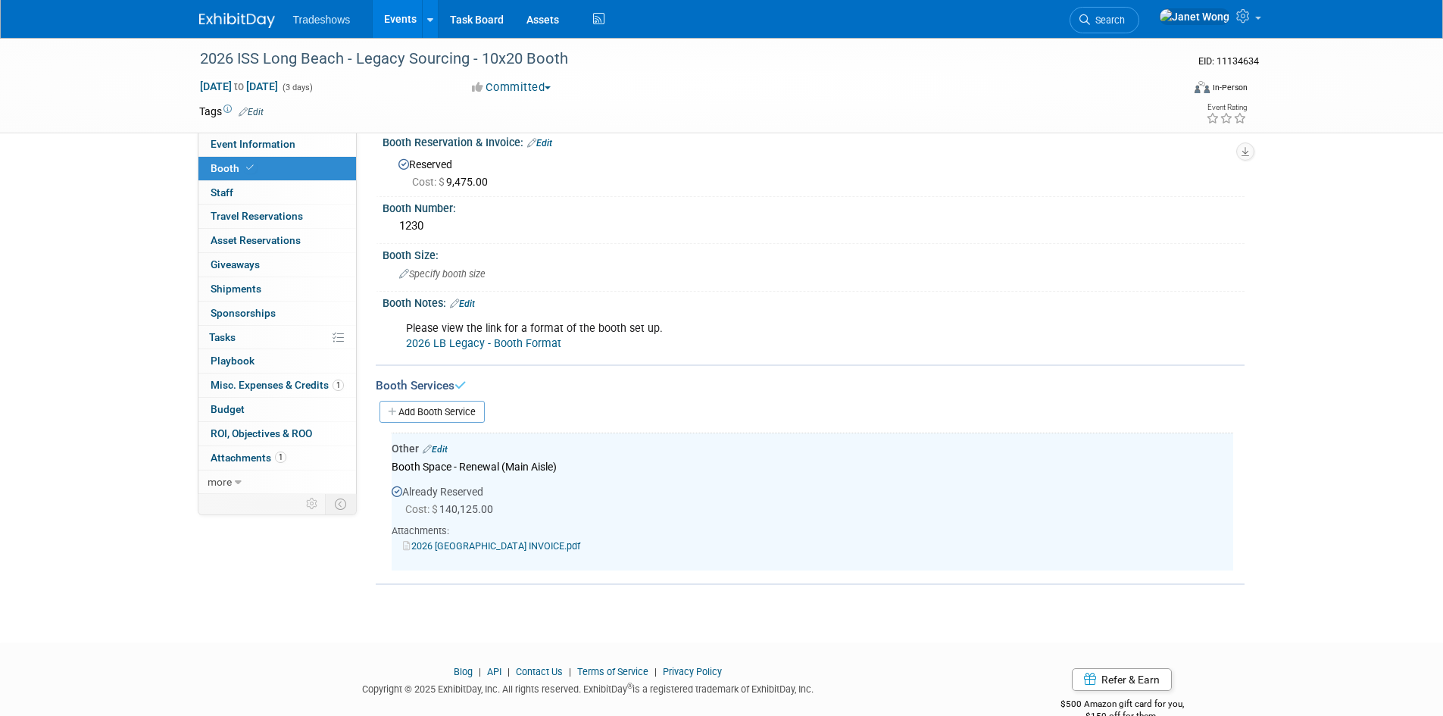
scroll to position [0, 0]
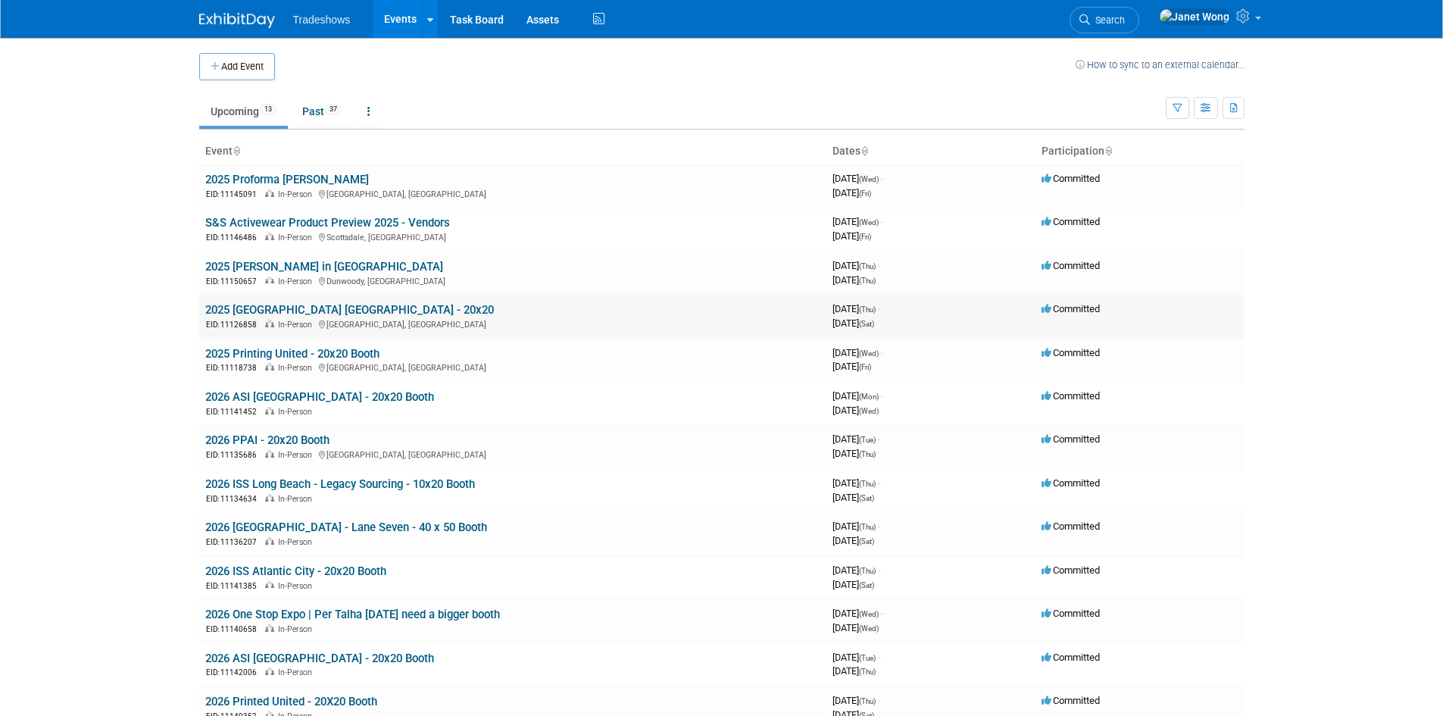
click at [280, 306] on link "2025 [GEOGRAPHIC_DATA] [GEOGRAPHIC_DATA] - 20x20" at bounding box center [349, 310] width 289 height 14
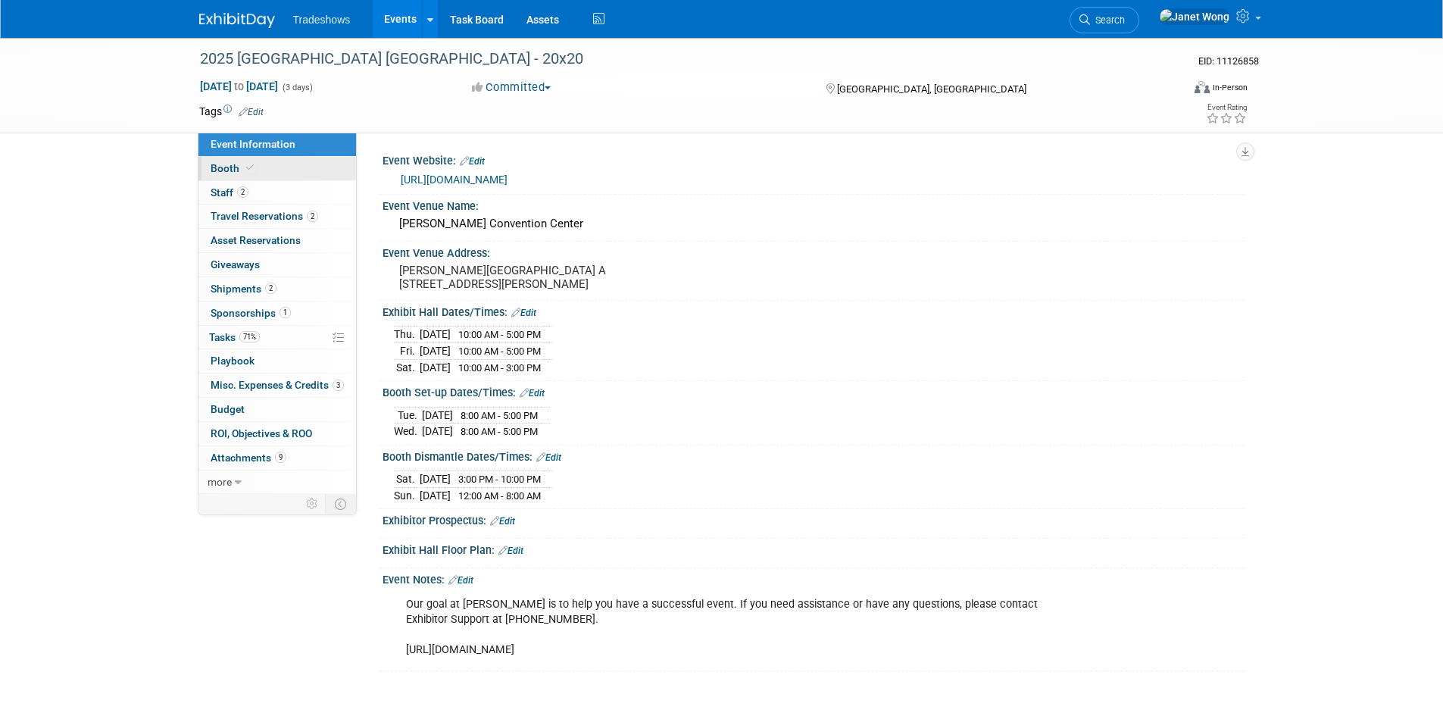
click at [258, 158] on link "Booth" at bounding box center [277, 168] width 158 height 23
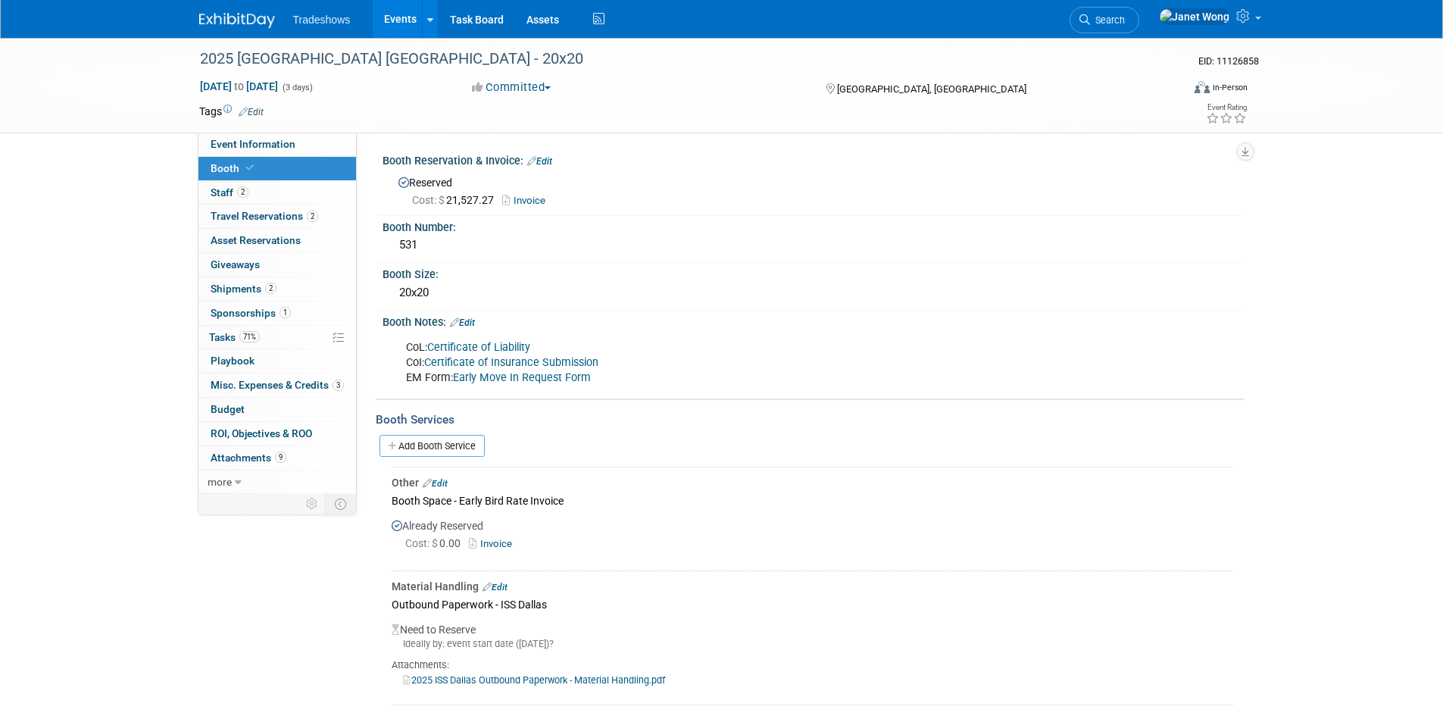
click at [525, 197] on link "Invoice" at bounding box center [527, 200] width 51 height 11
click at [221, 282] on link "2 Shipments 2" at bounding box center [277, 288] width 158 height 23
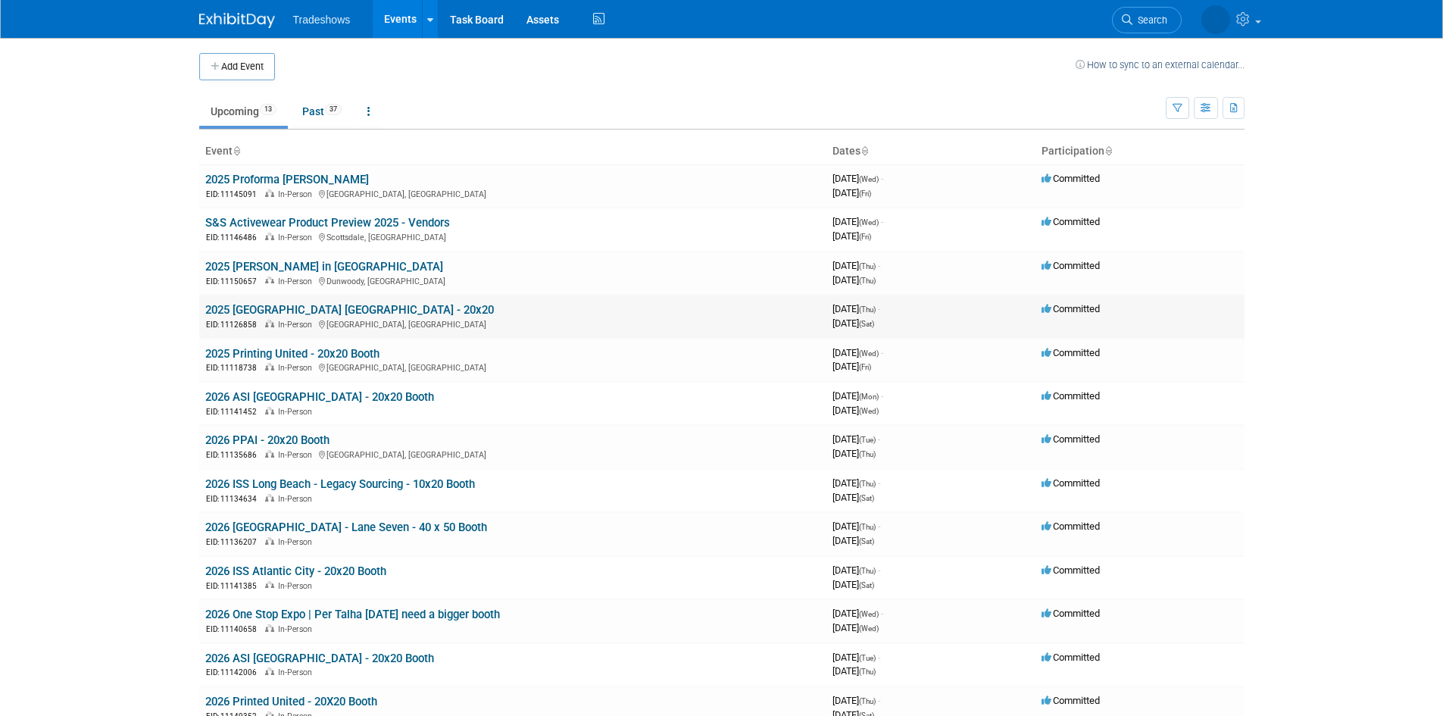
click at [252, 314] on link "2025 [GEOGRAPHIC_DATA] [GEOGRAPHIC_DATA] - 20x20" at bounding box center [349, 310] width 289 height 14
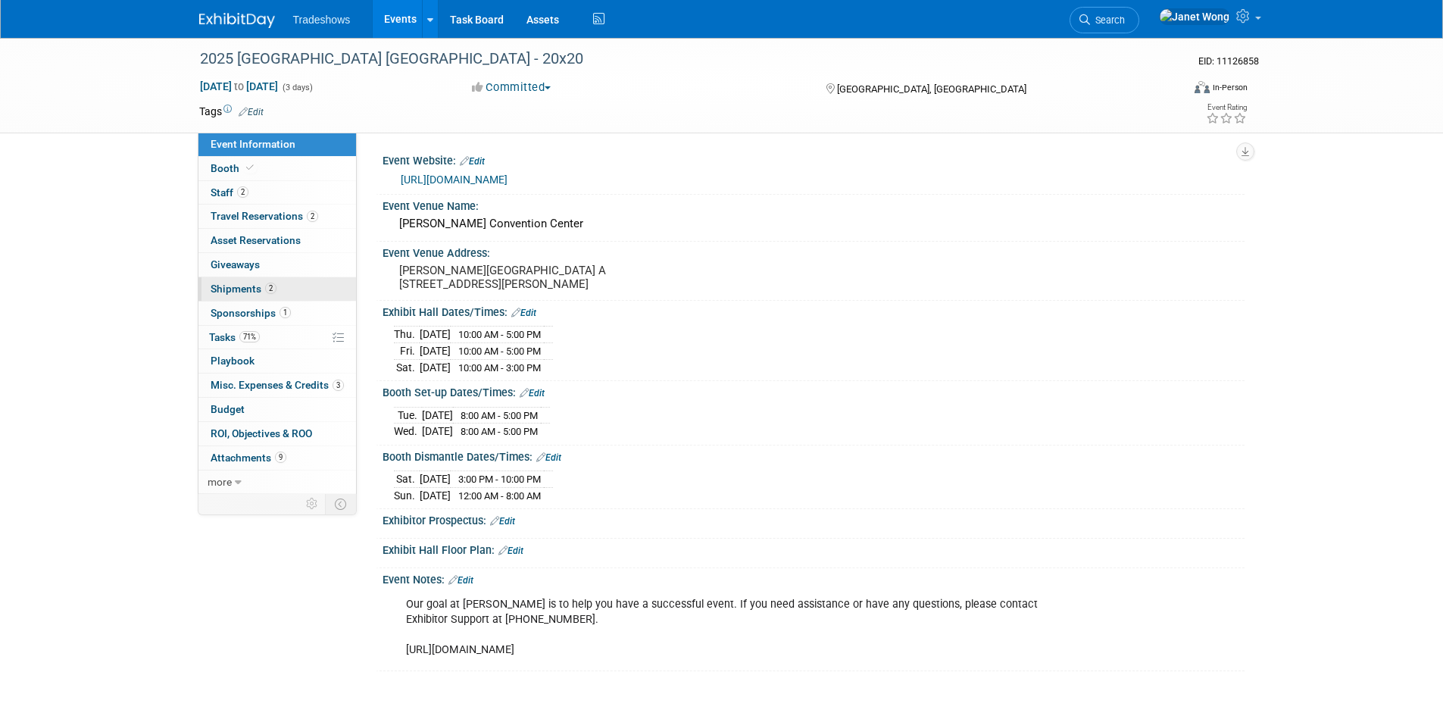
click at [258, 280] on link "2 Shipments 2" at bounding box center [277, 288] width 158 height 23
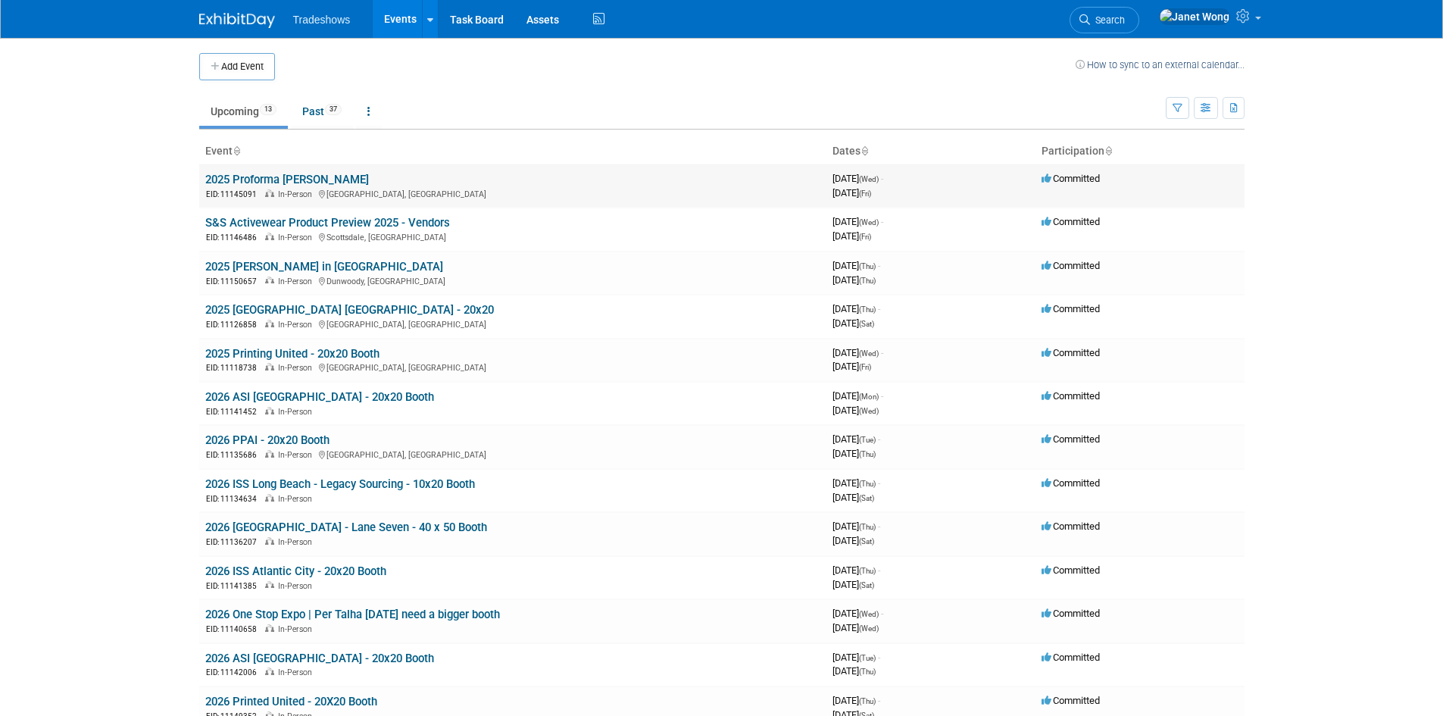
click at [314, 176] on link "2025 Proforma [PERSON_NAME]" at bounding box center [287, 180] width 164 height 14
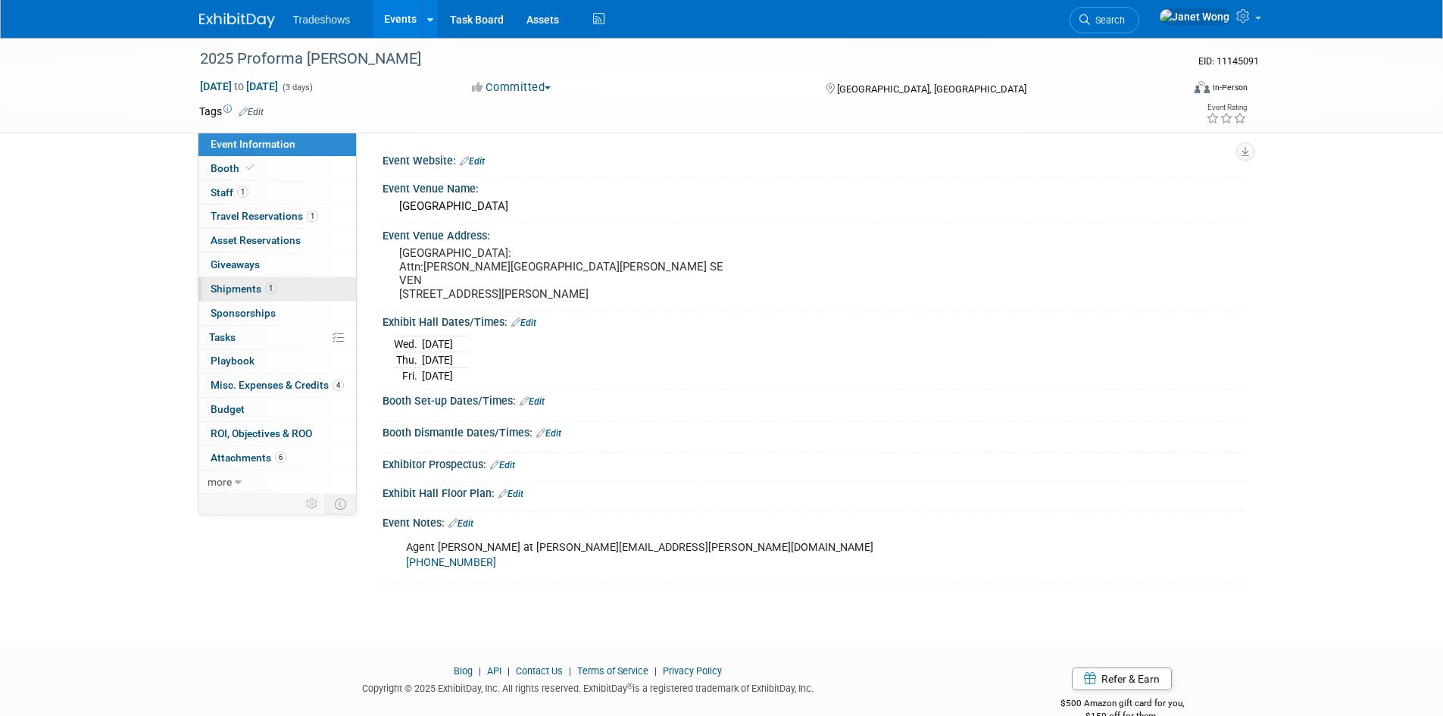
click at [245, 291] on span "Shipments 1" at bounding box center [244, 288] width 66 height 12
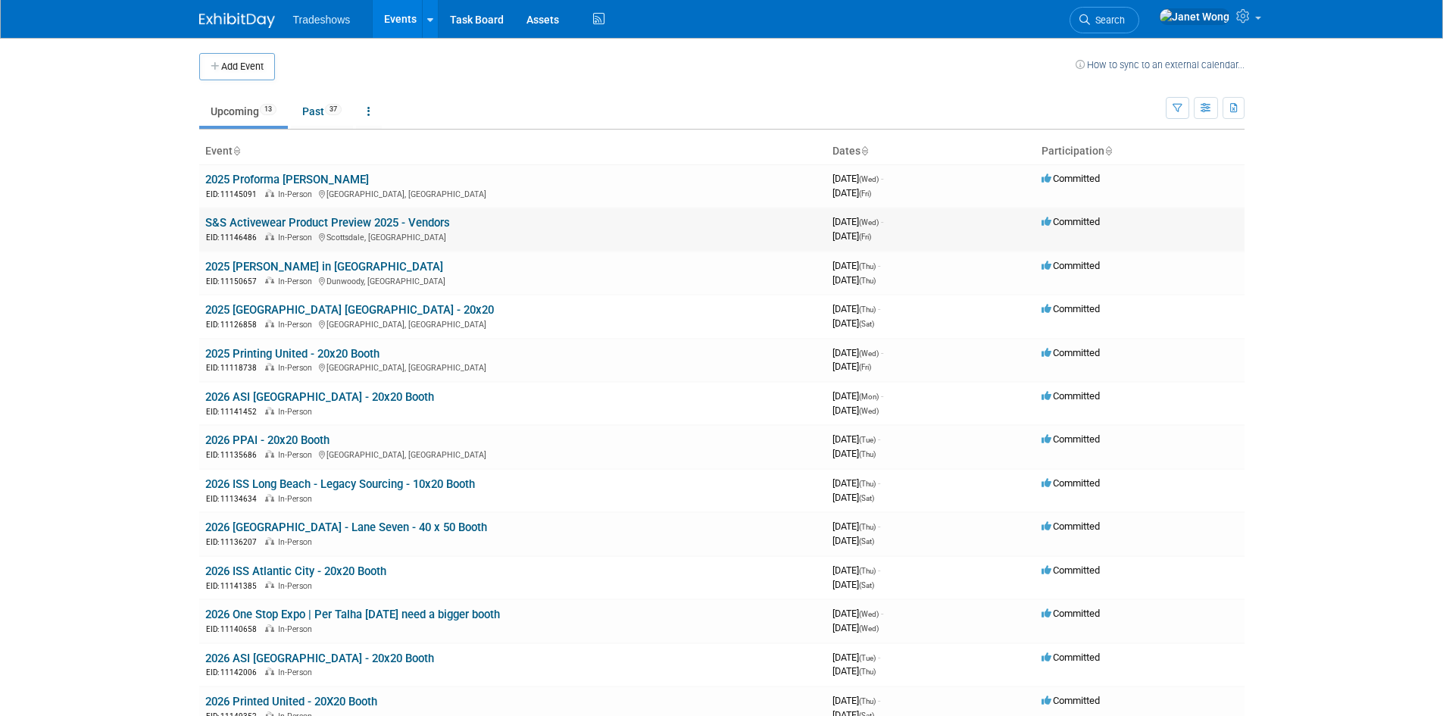
click at [423, 220] on link "S&S Activewear Product Preview 2025 - Vendors" at bounding box center [327, 223] width 245 height 14
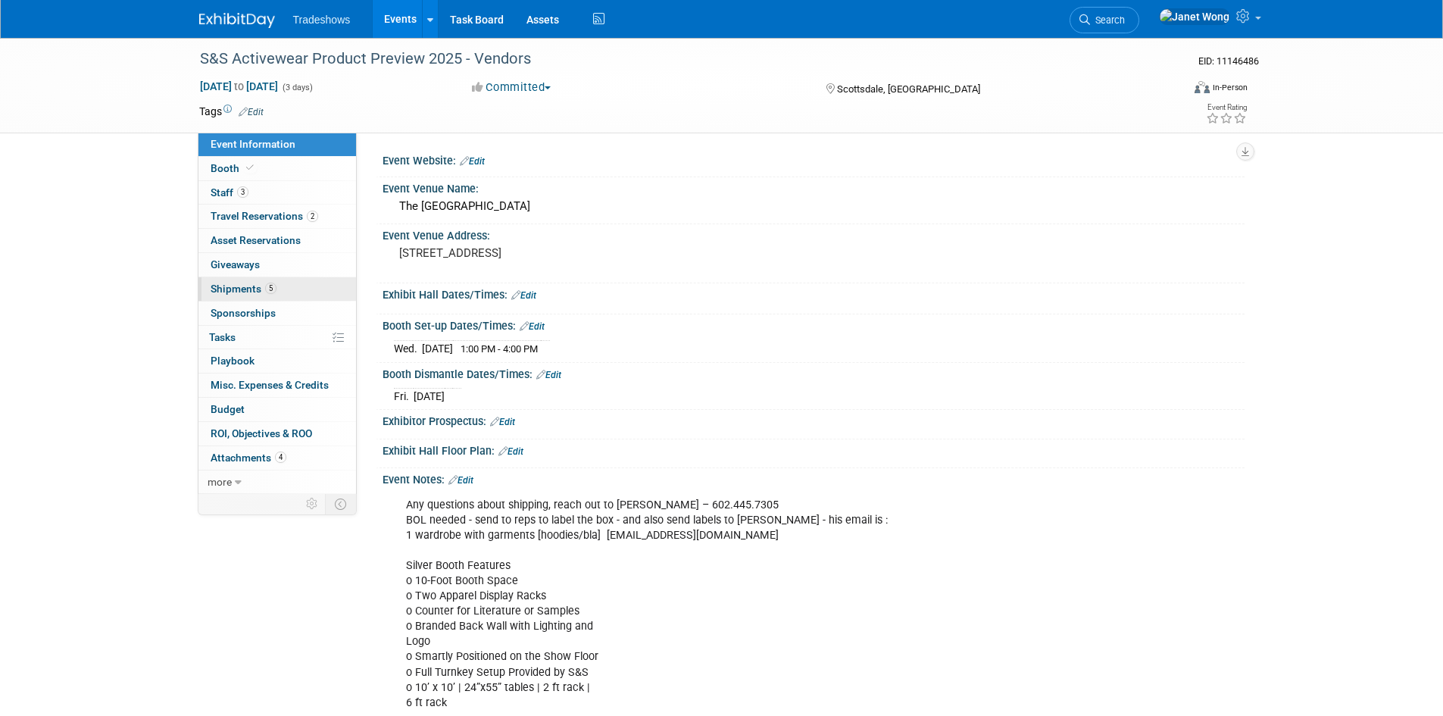
click at [253, 296] on link "5 Shipments 5" at bounding box center [277, 288] width 158 height 23
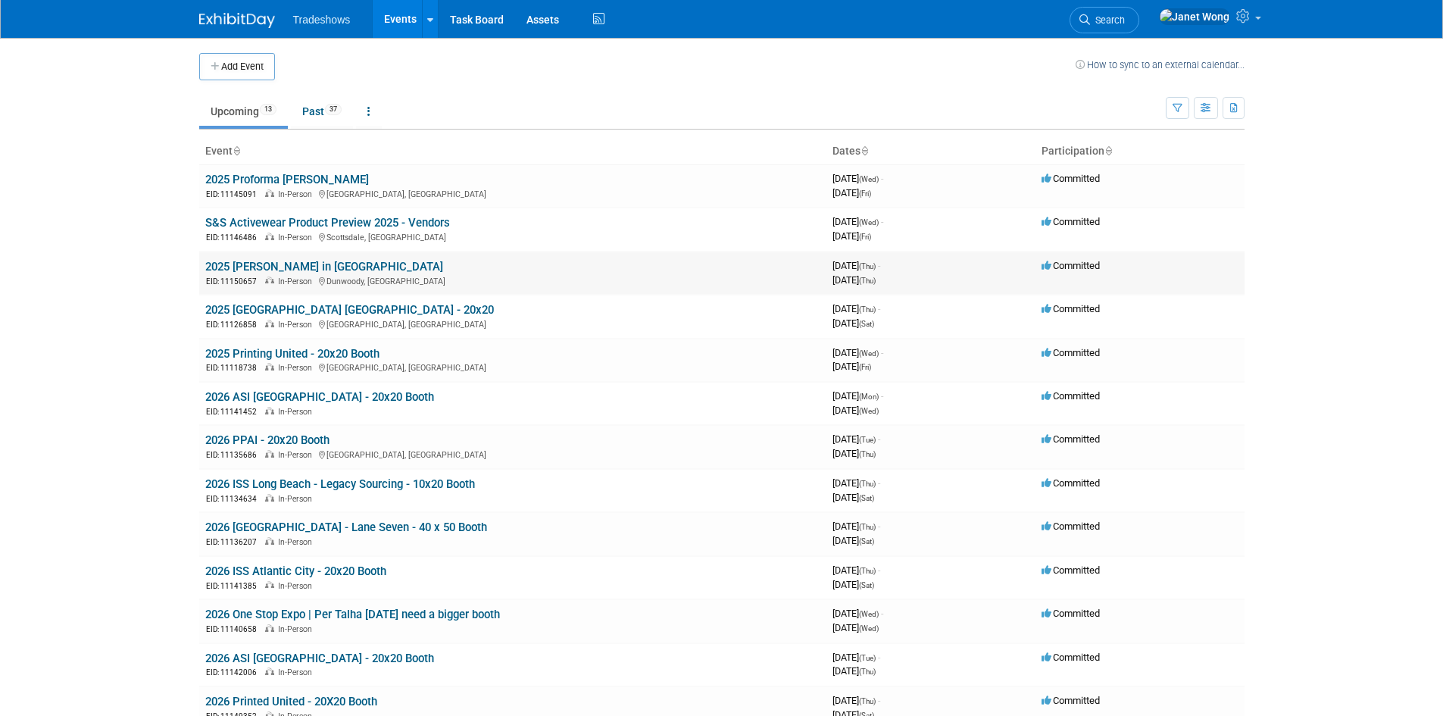
click at [295, 270] on link "2025 [PERSON_NAME] in [GEOGRAPHIC_DATA]" at bounding box center [324, 267] width 238 height 14
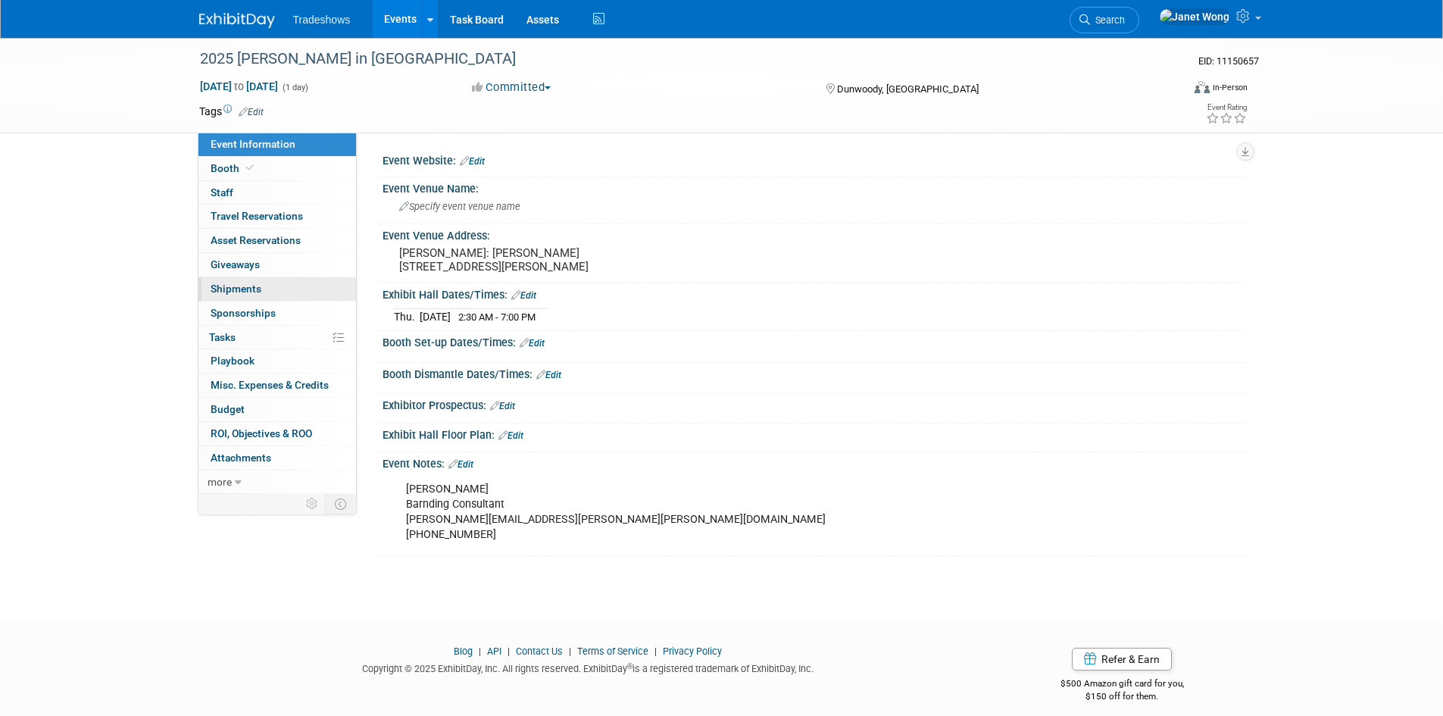
click at [260, 280] on link "0 Shipments 0" at bounding box center [277, 288] width 158 height 23
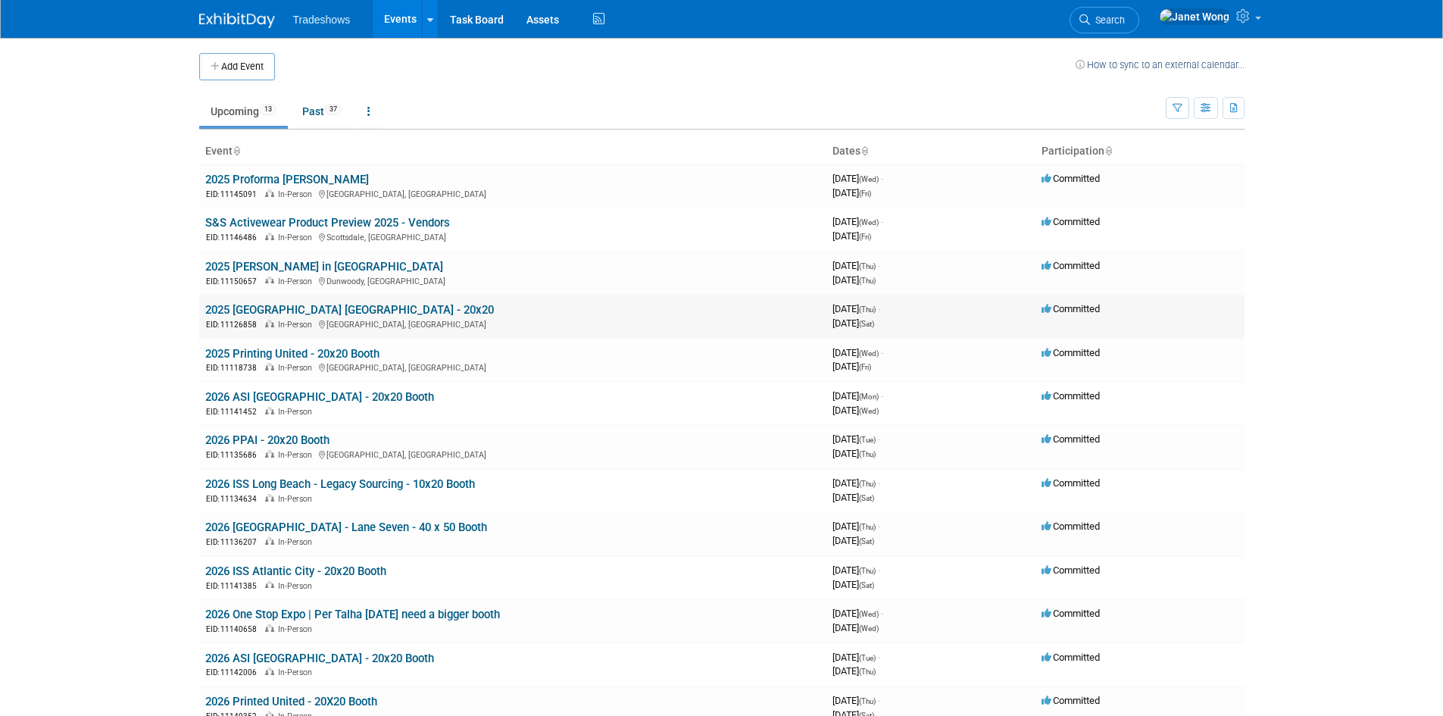
click at [279, 308] on link "2025 [GEOGRAPHIC_DATA] [GEOGRAPHIC_DATA] - 20x20" at bounding box center [349, 310] width 289 height 14
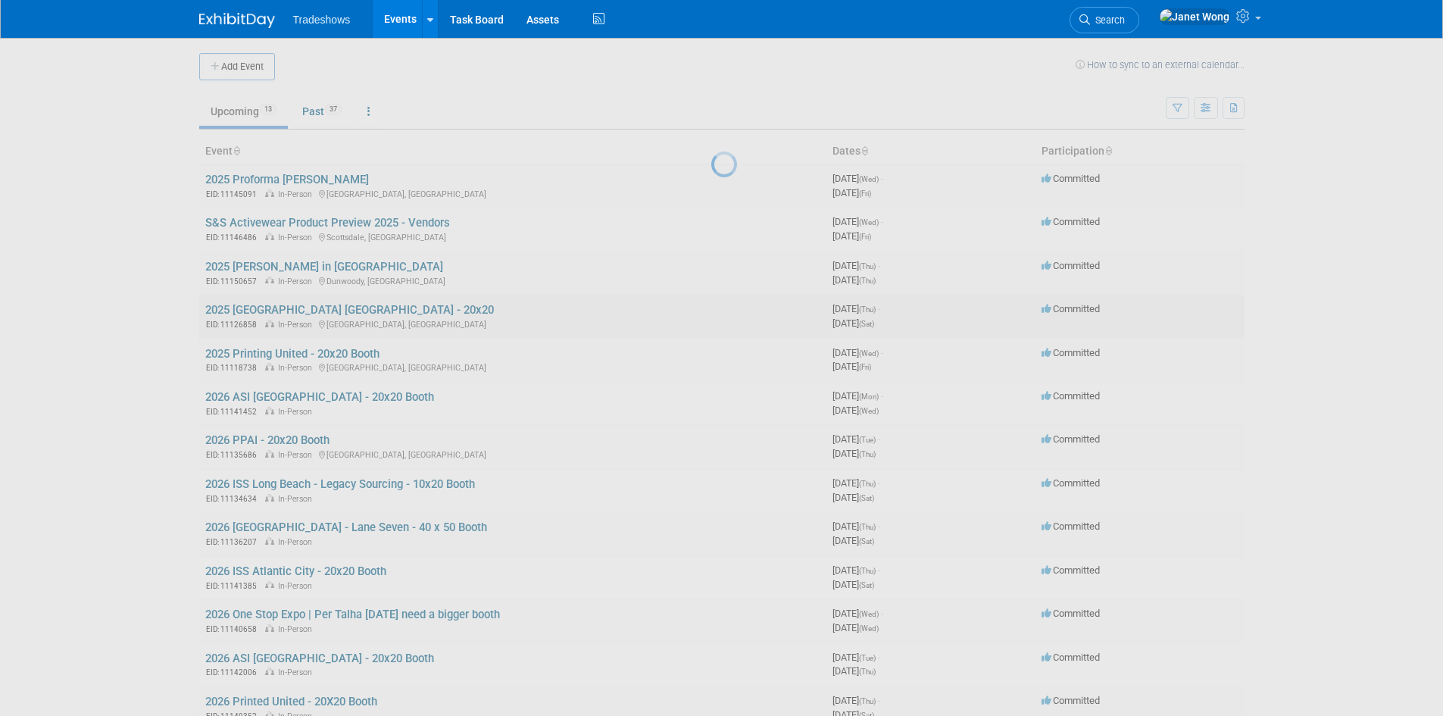
click at [711, 308] on div at bounding box center [721, 358] width 21 height 716
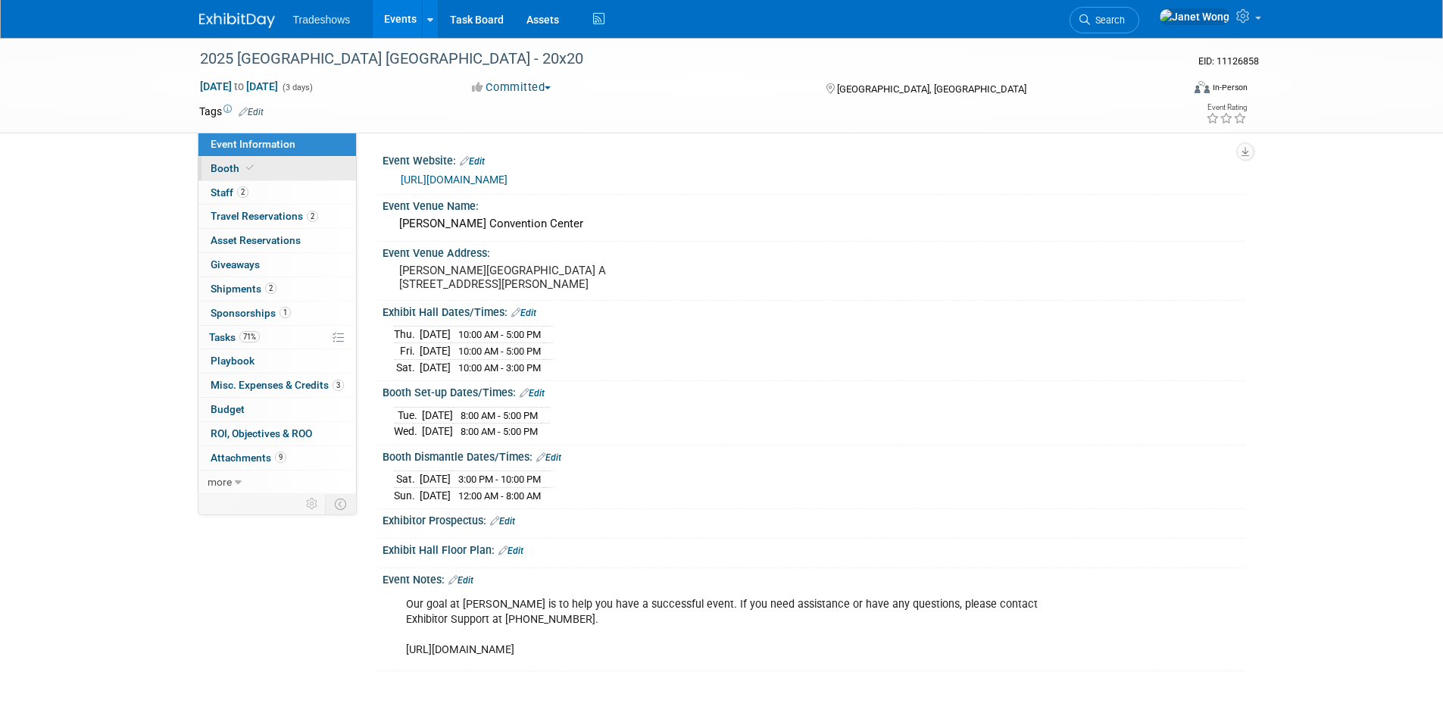
click at [259, 173] on link "Booth" at bounding box center [277, 168] width 158 height 23
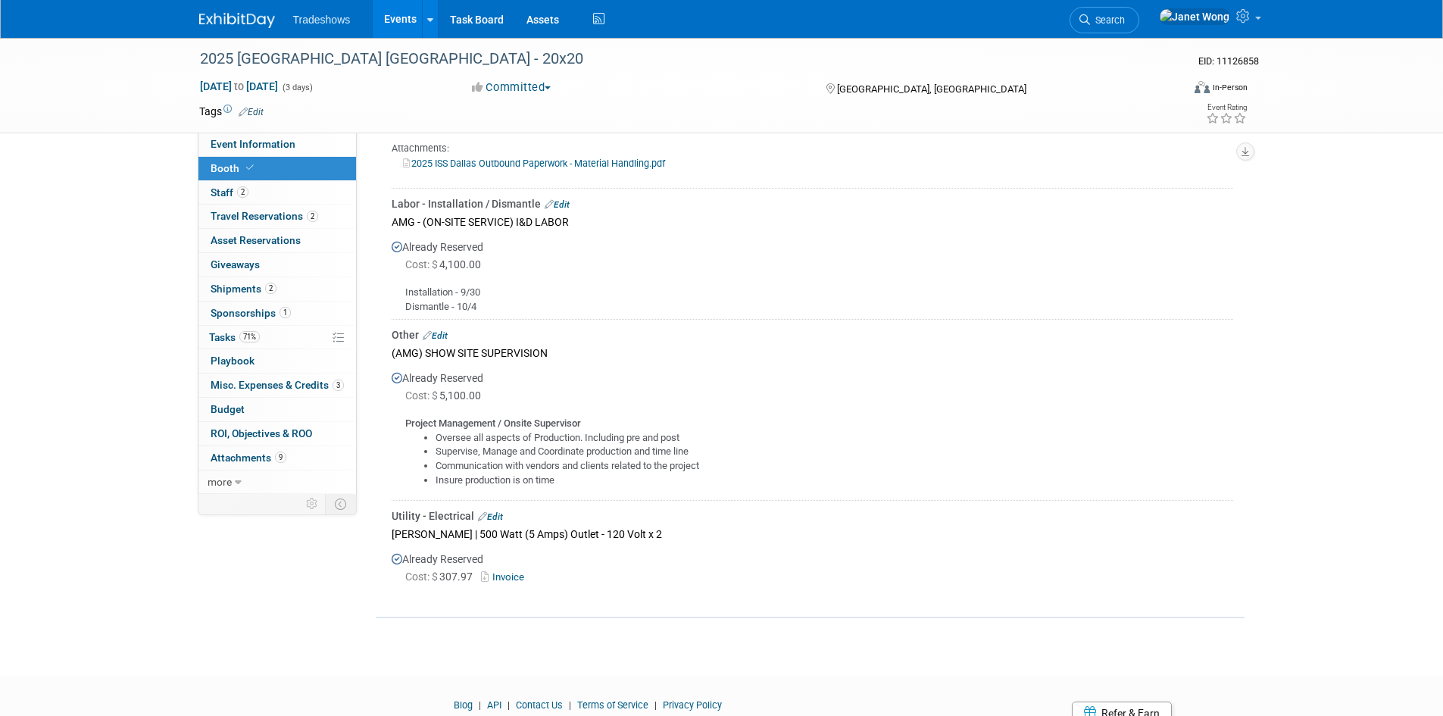
scroll to position [580, 0]
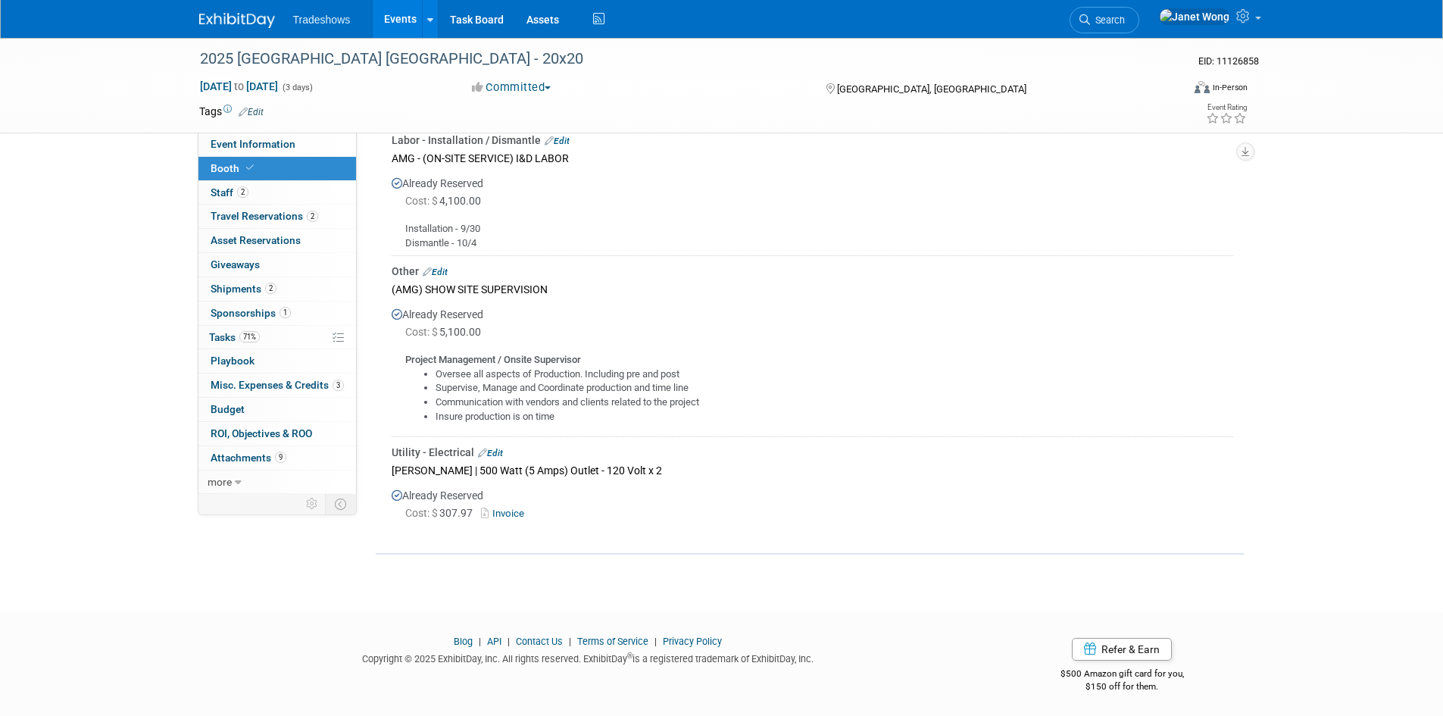
click at [525, 511] on link "Invoice" at bounding box center [505, 512] width 49 height 11
click at [492, 448] on link "Edit" at bounding box center [490, 453] width 25 height 11
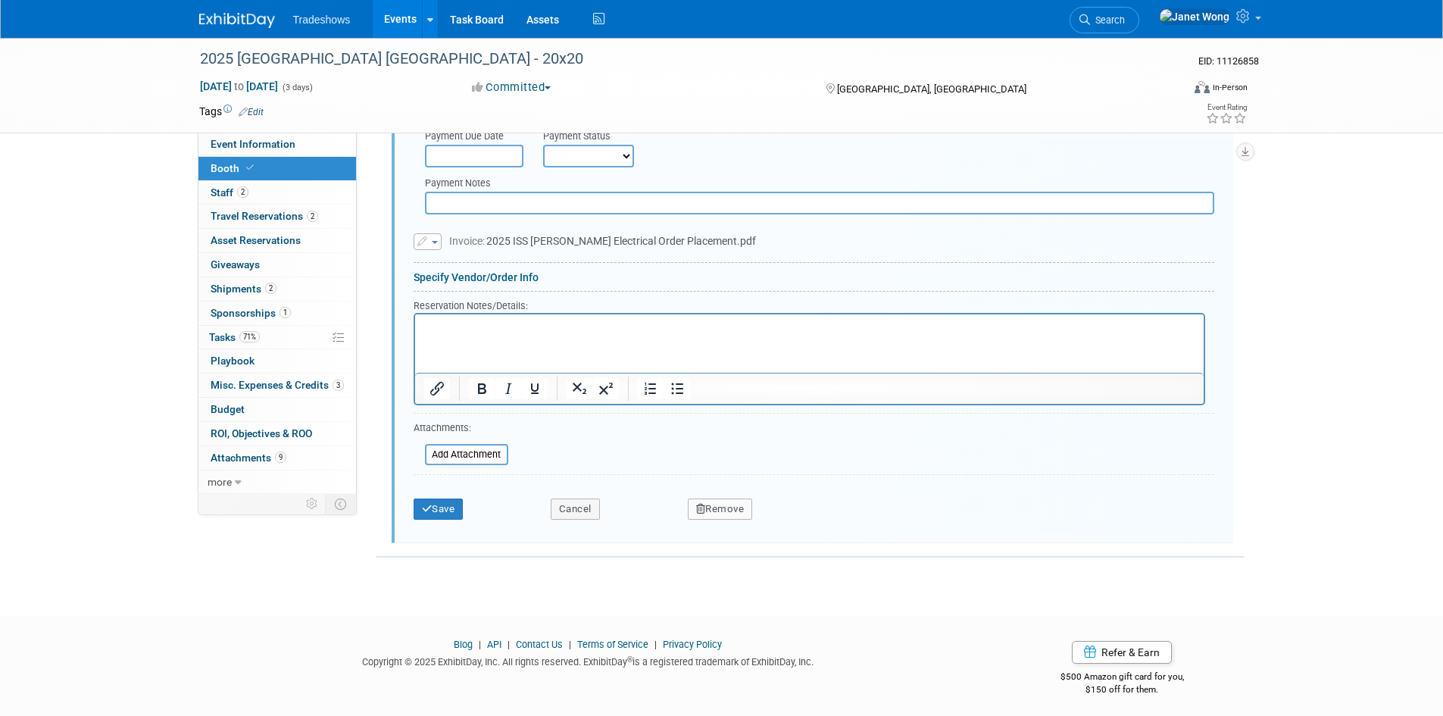
scroll to position [1116, 0]
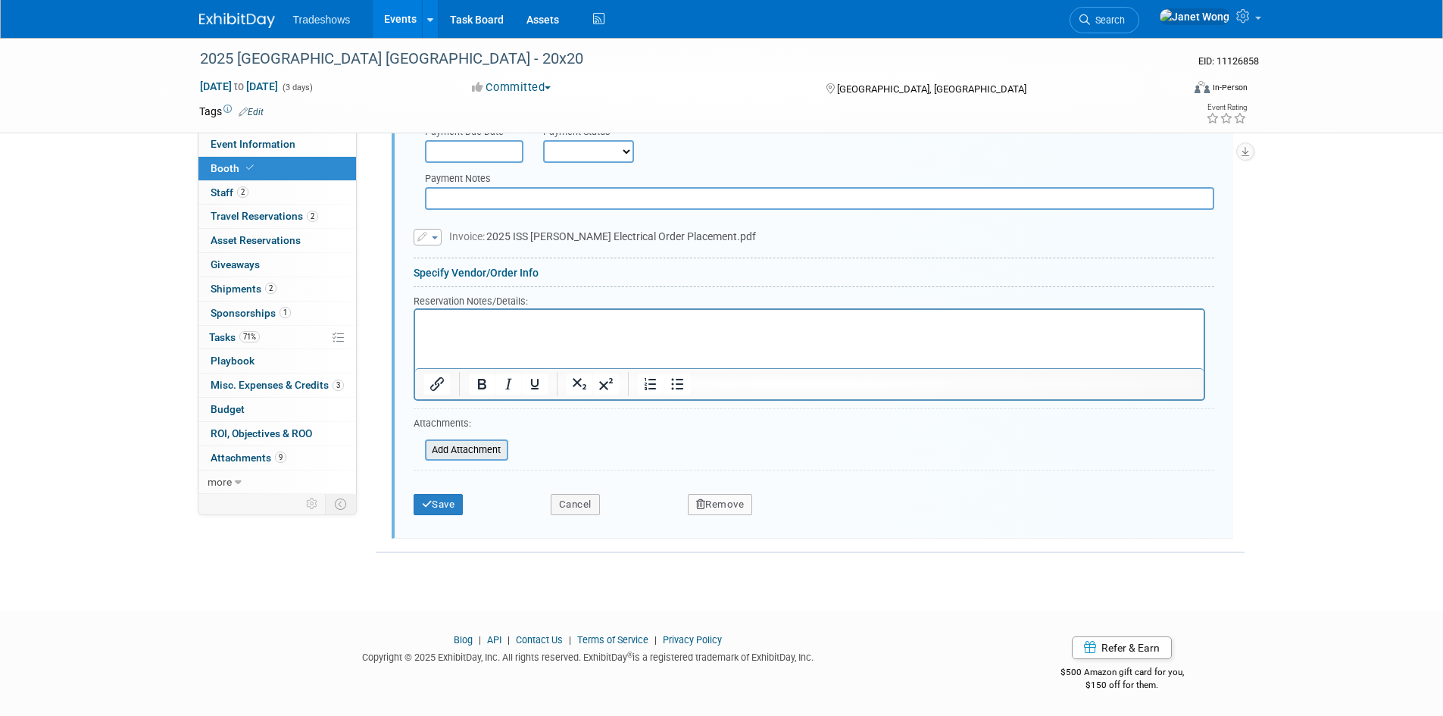
click at [467, 443] on input "file" at bounding box center [416, 450] width 180 height 18
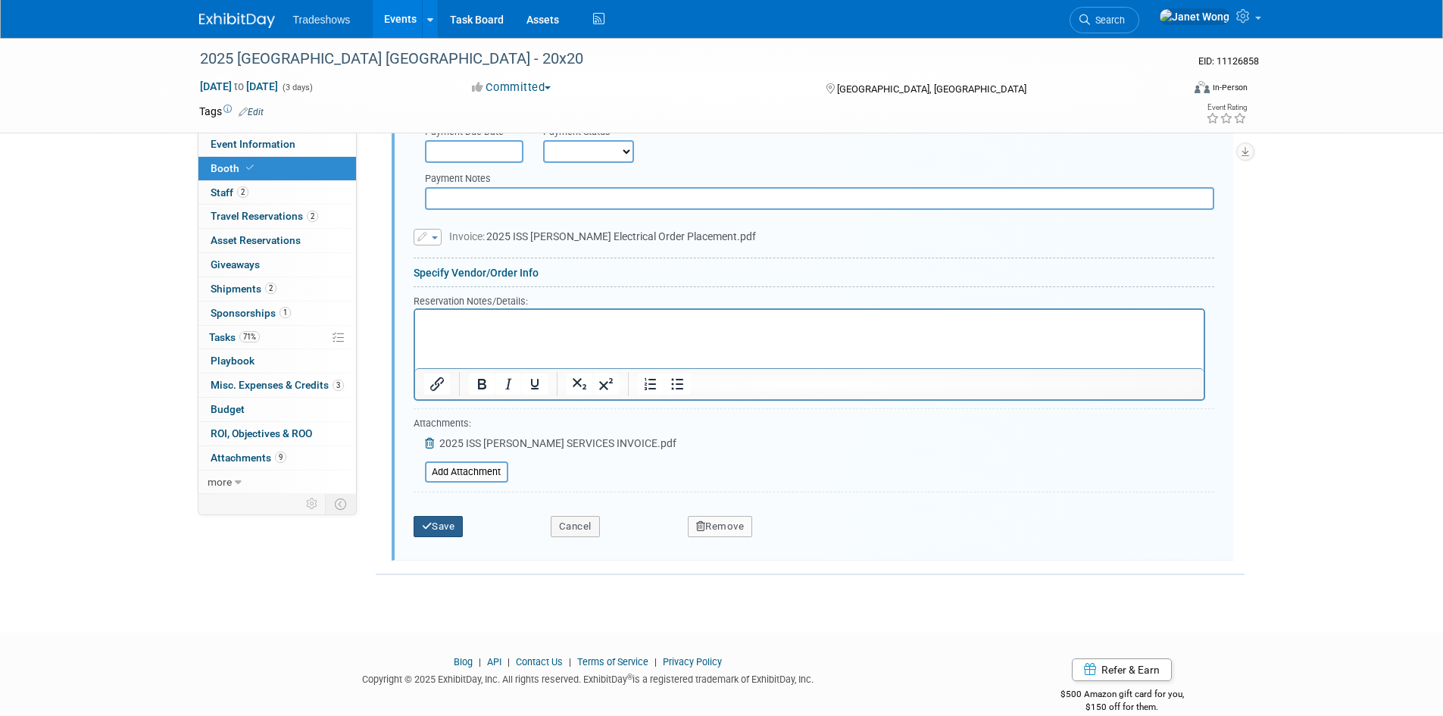
click at [429, 528] on icon "submit" at bounding box center [427, 526] width 11 height 10
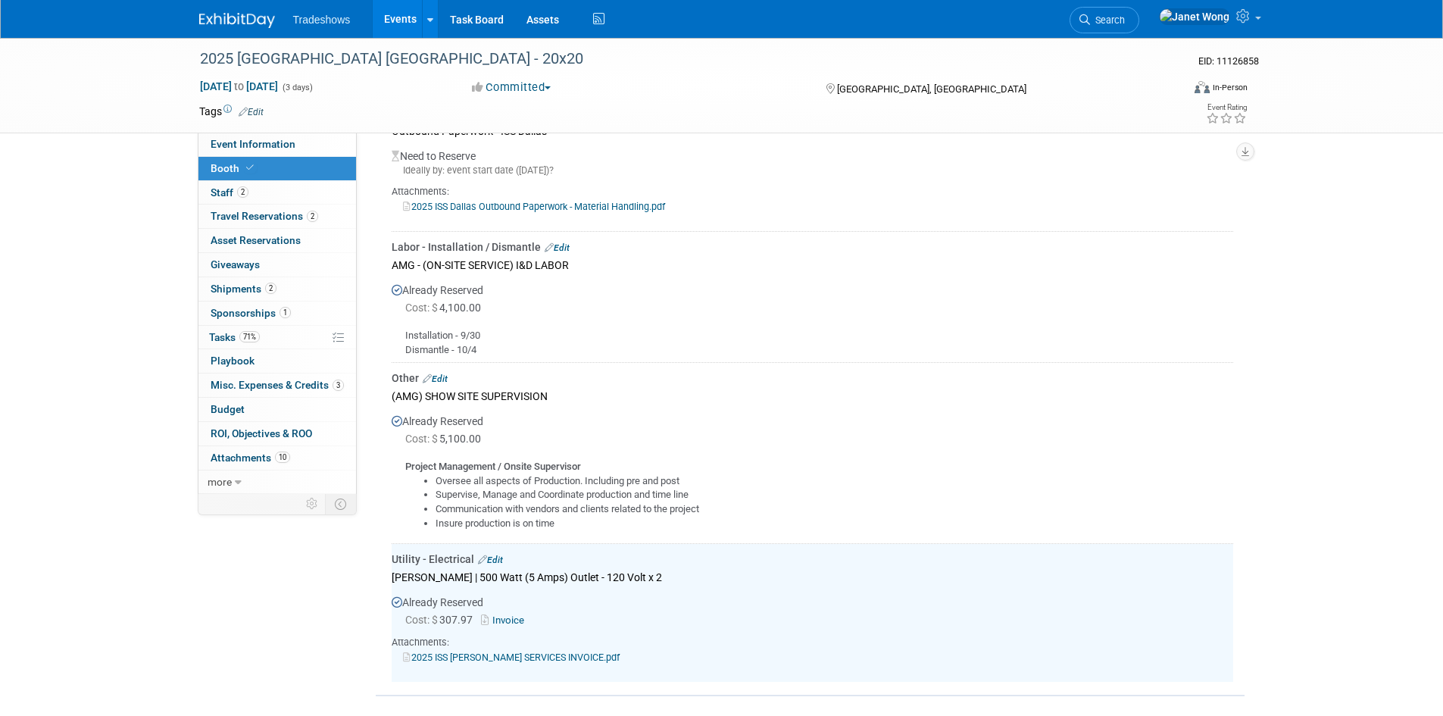
scroll to position [463, 0]
